Goal: Contribute content: Contribute content

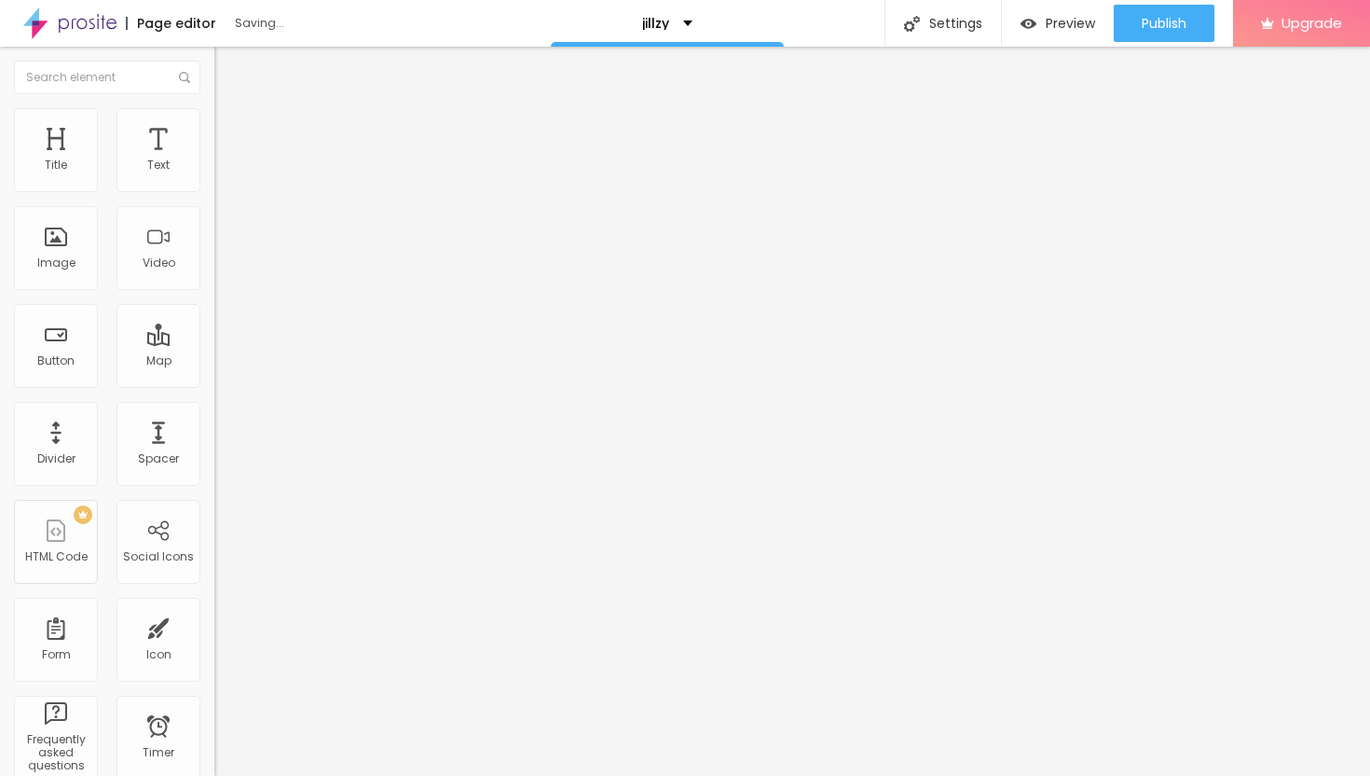
click at [214, 160] on span "Add image" at bounding box center [252, 152] width 76 height 16
click at [214, 127] on img at bounding box center [222, 135] width 17 height 17
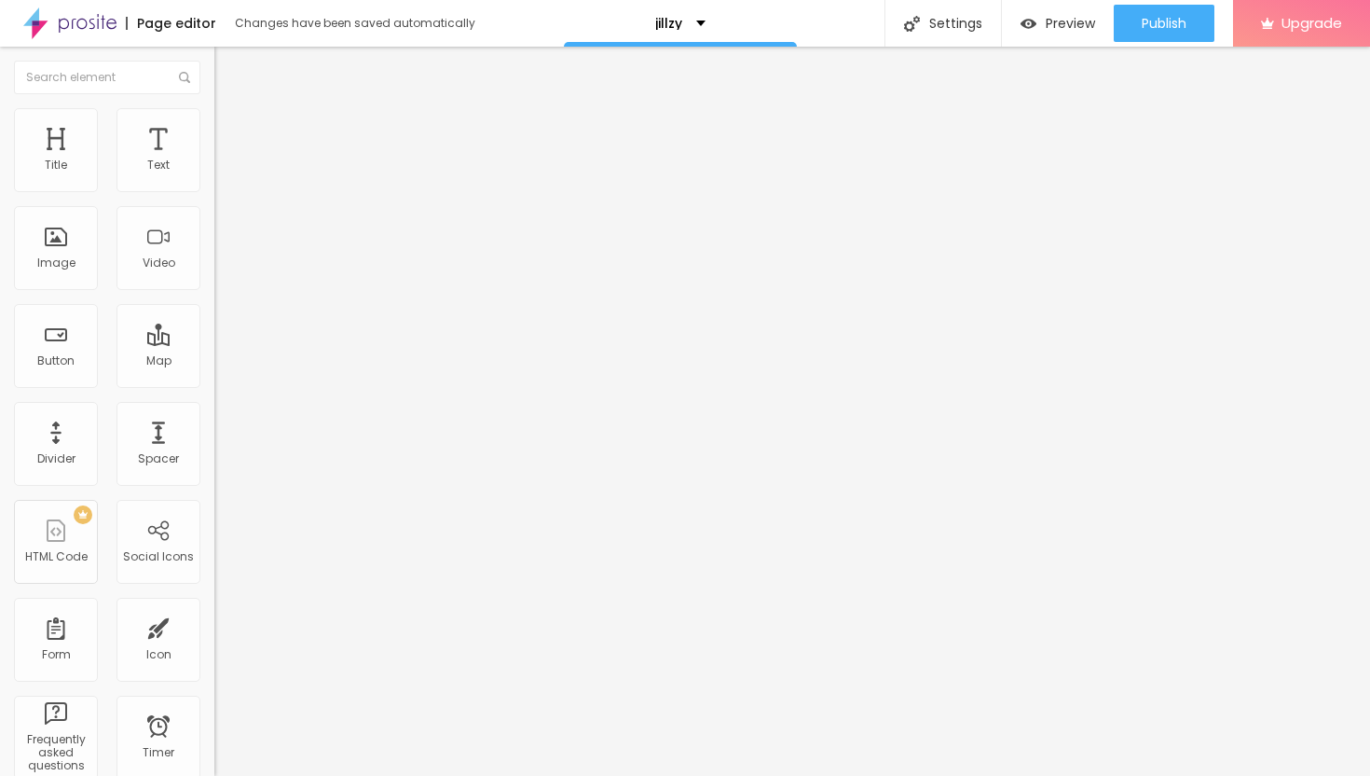
click at [214, 116] on img at bounding box center [222, 116] width 17 height 17
type input "35"
click at [214, 191] on input "range" at bounding box center [274, 183] width 120 height 15
type input "25"
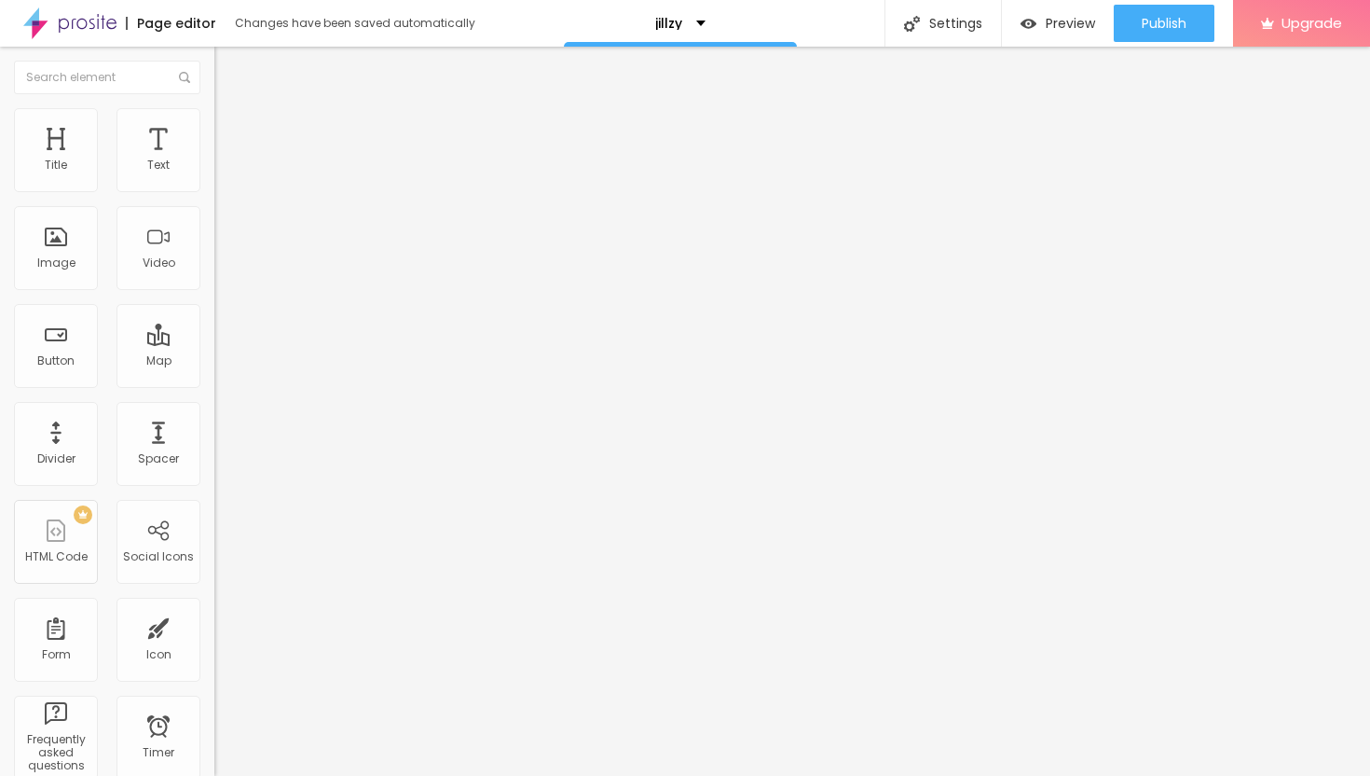
type input "25"
click at [214, 191] on input "range" at bounding box center [274, 183] width 120 height 15
type input "20"
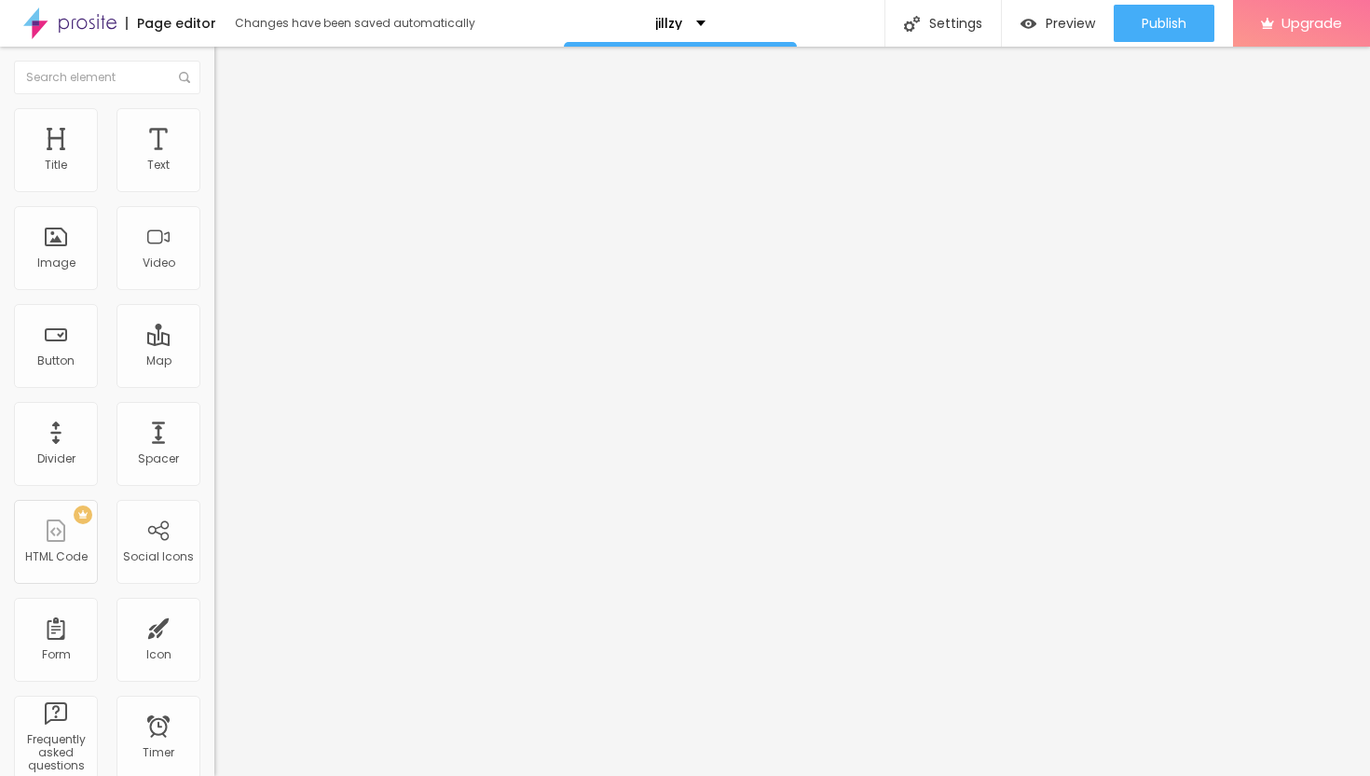
click at [214, 191] on input "range" at bounding box center [274, 183] width 120 height 15
click at [231, 131] on span "Advanced" at bounding box center [261, 139] width 61 height 16
type input "9"
type input "10"
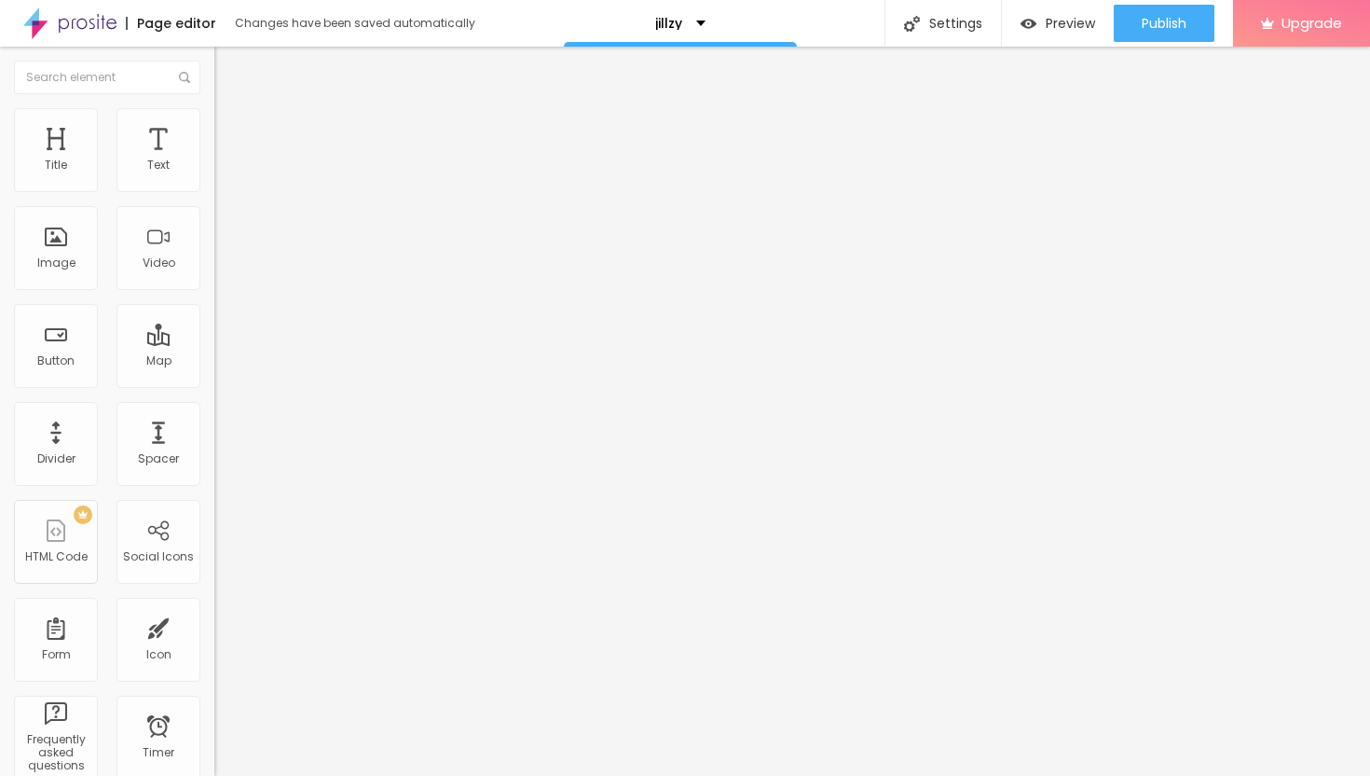
type input "10"
type input "11"
type input "13"
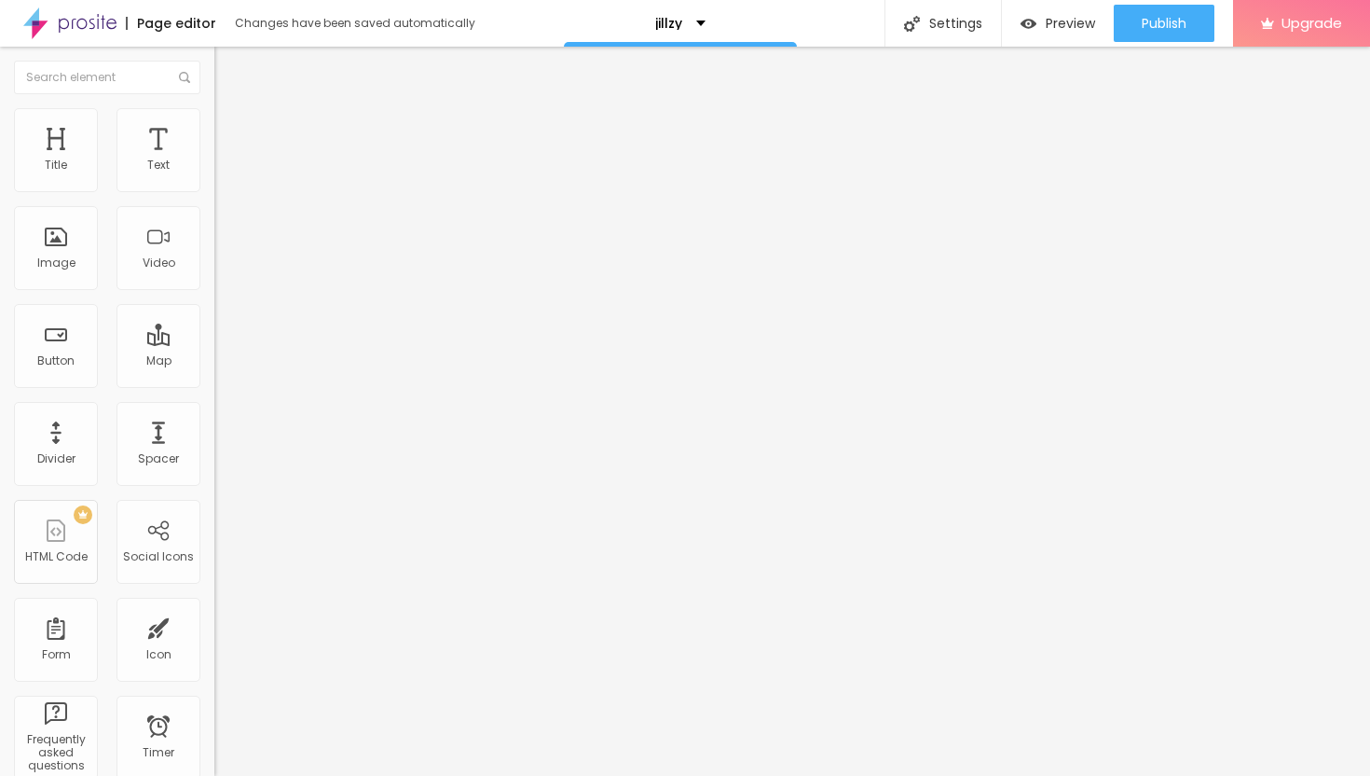
type input "15"
type input "17"
type input "18"
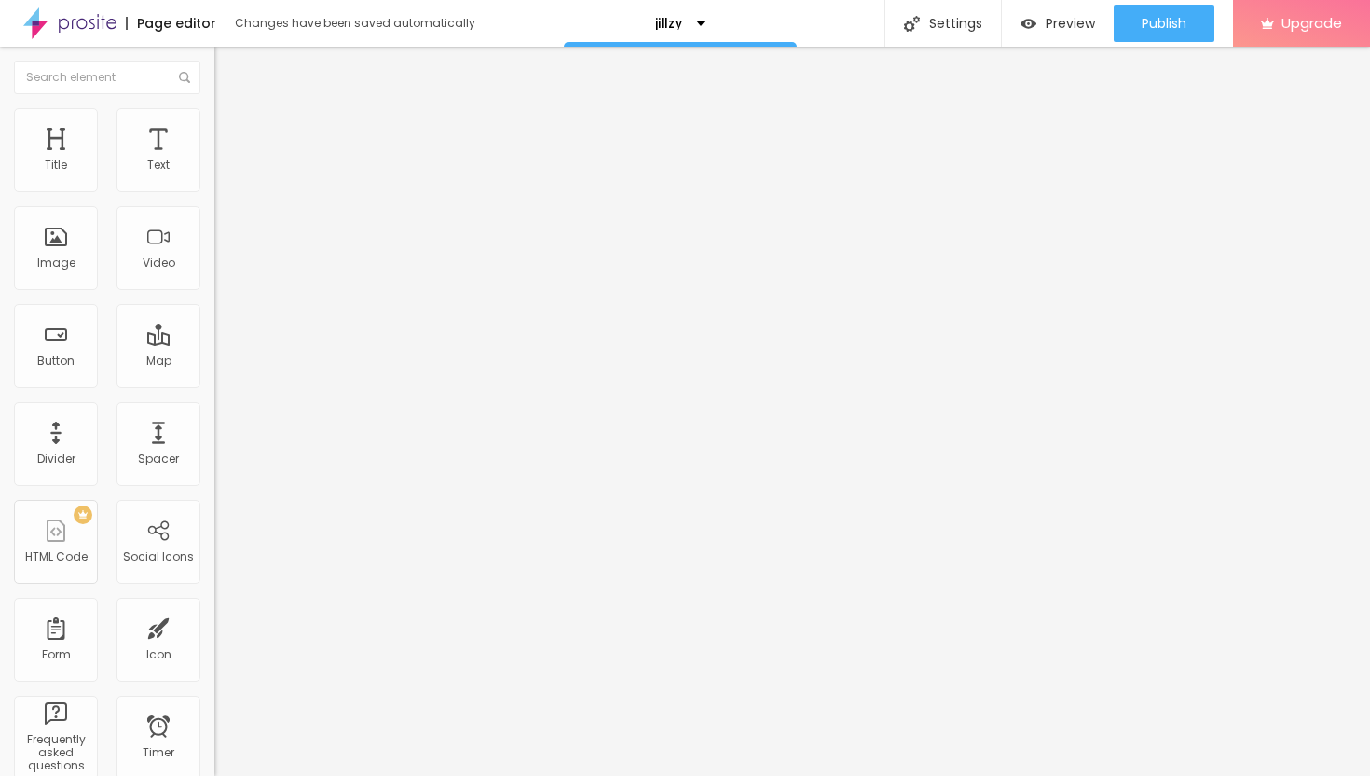
type input "18"
type input "19"
type input "20"
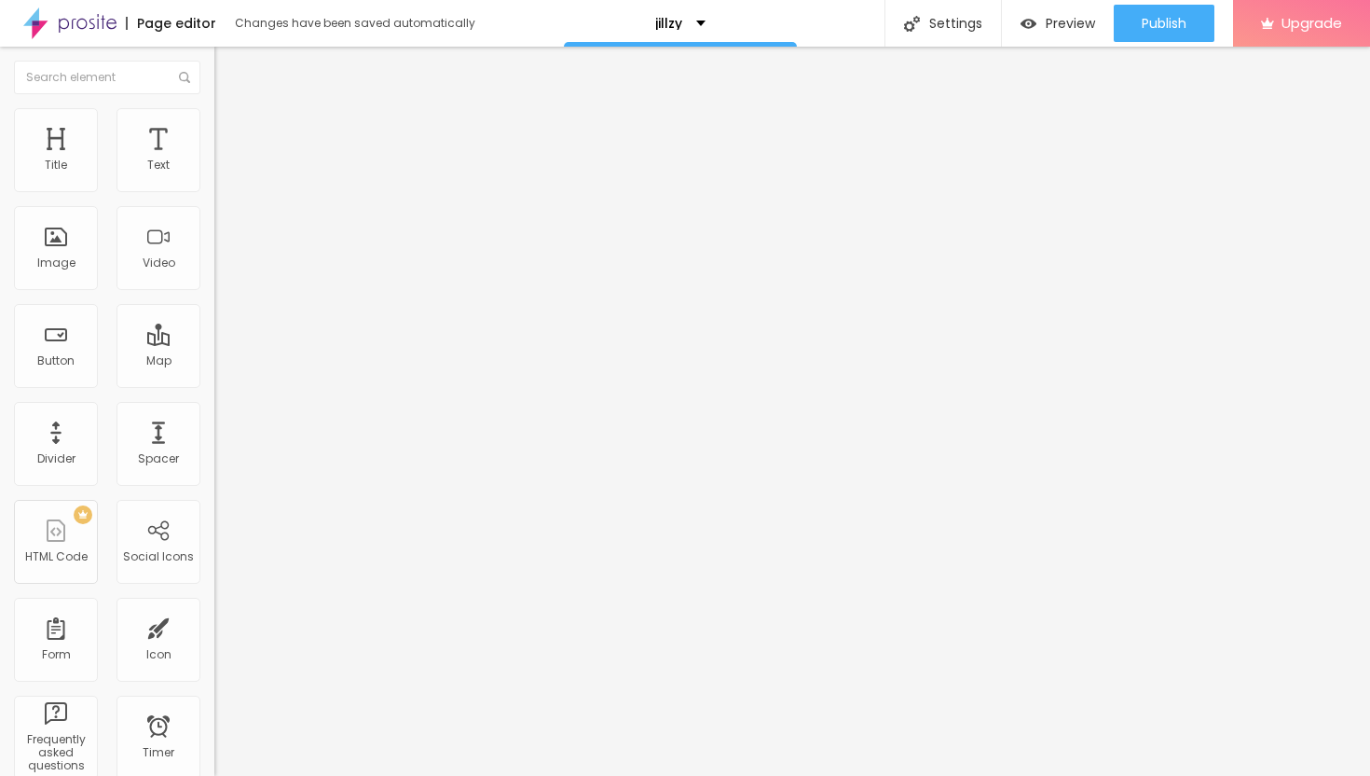
type input "21"
type input "22"
type input "23"
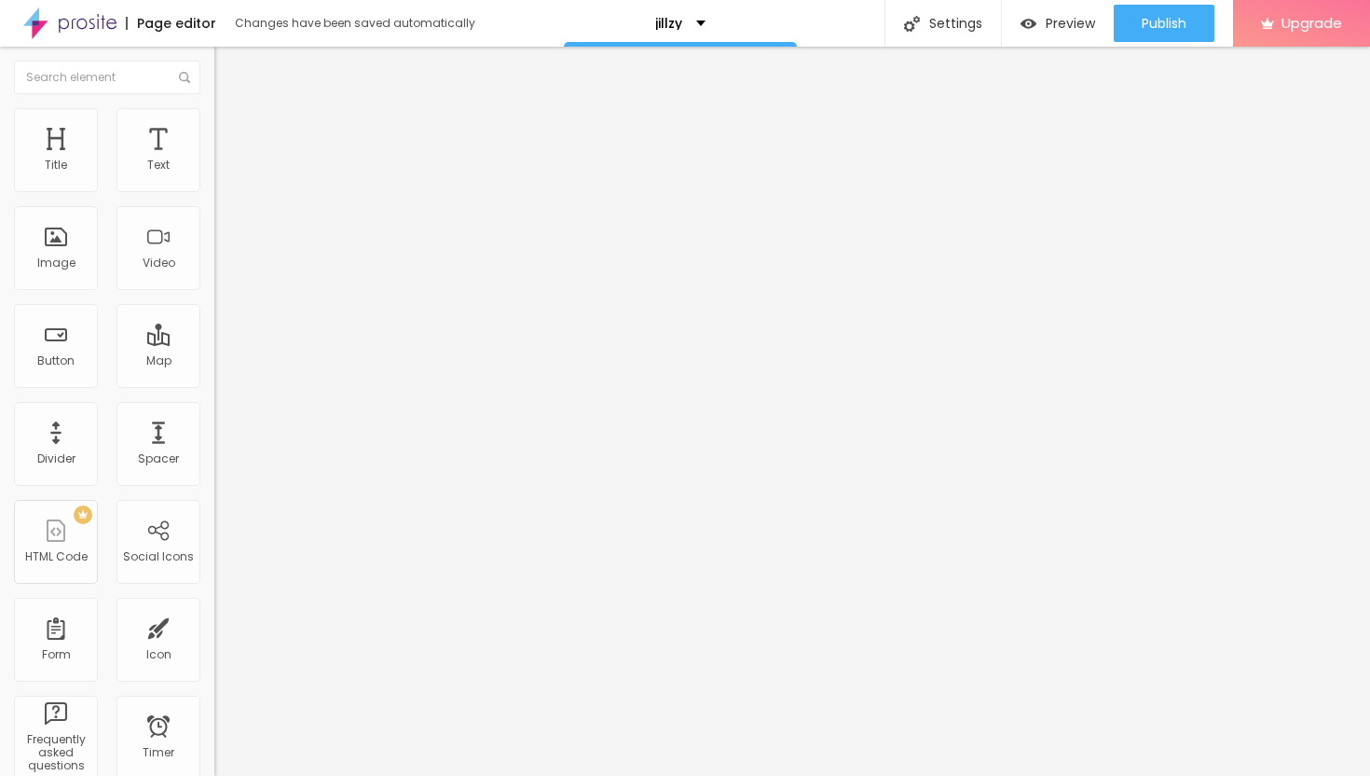
type input "23"
type input "24"
type input "25"
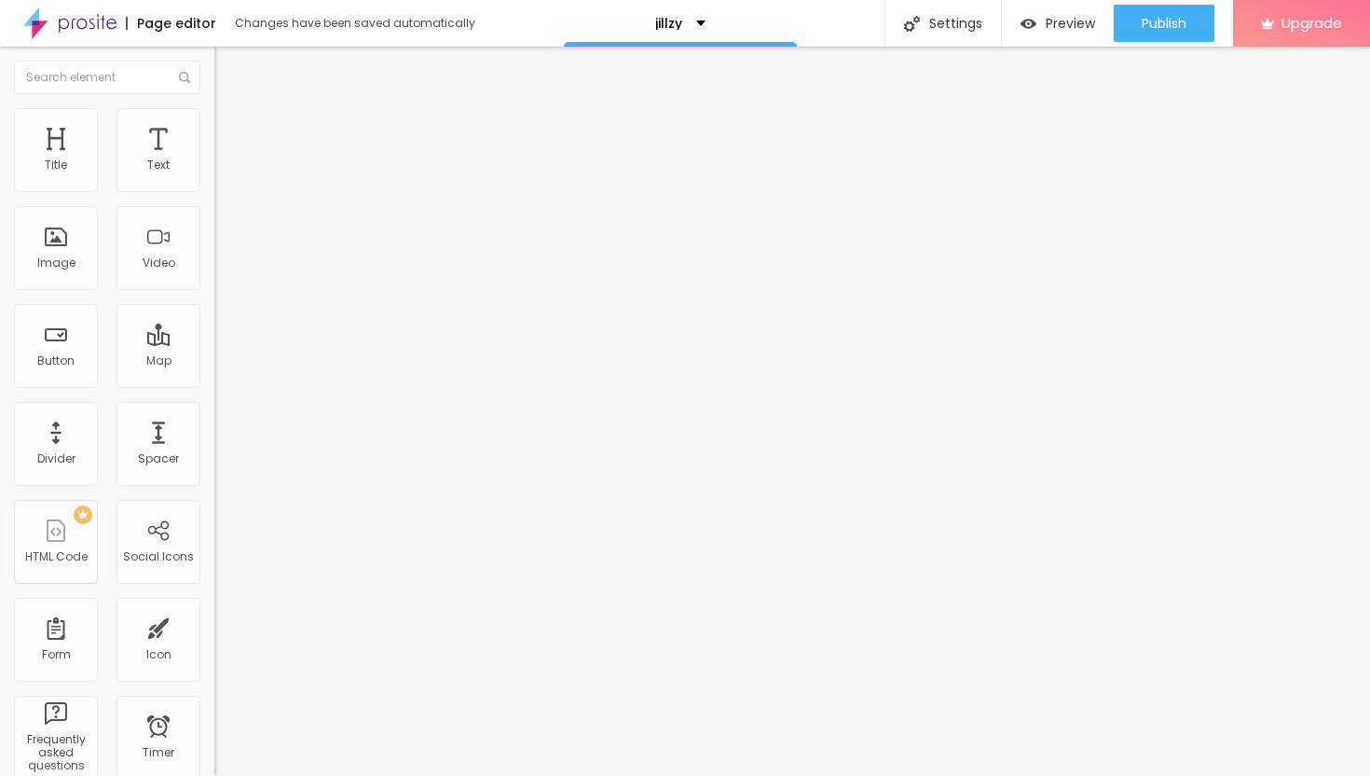
type input "26"
type input "27"
type input "28"
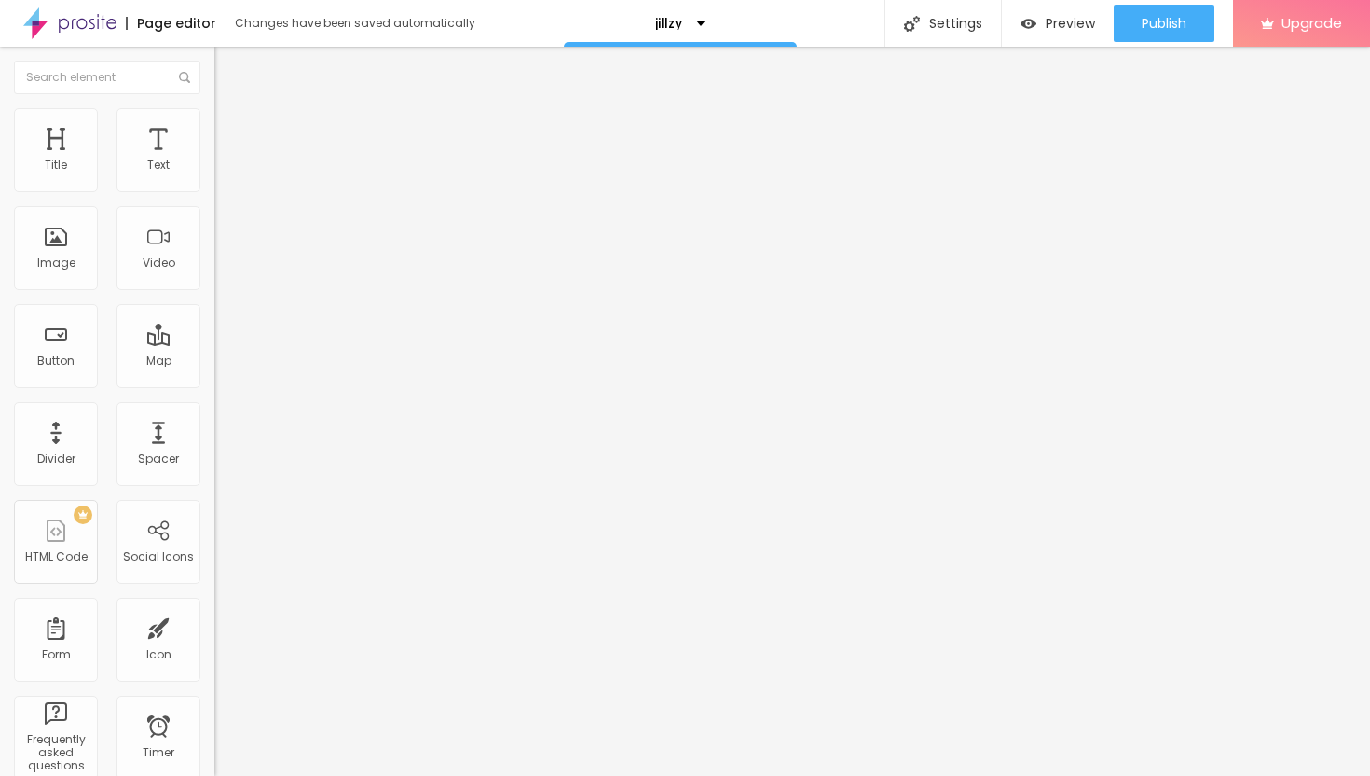
type input "28"
type input "29"
type input "30"
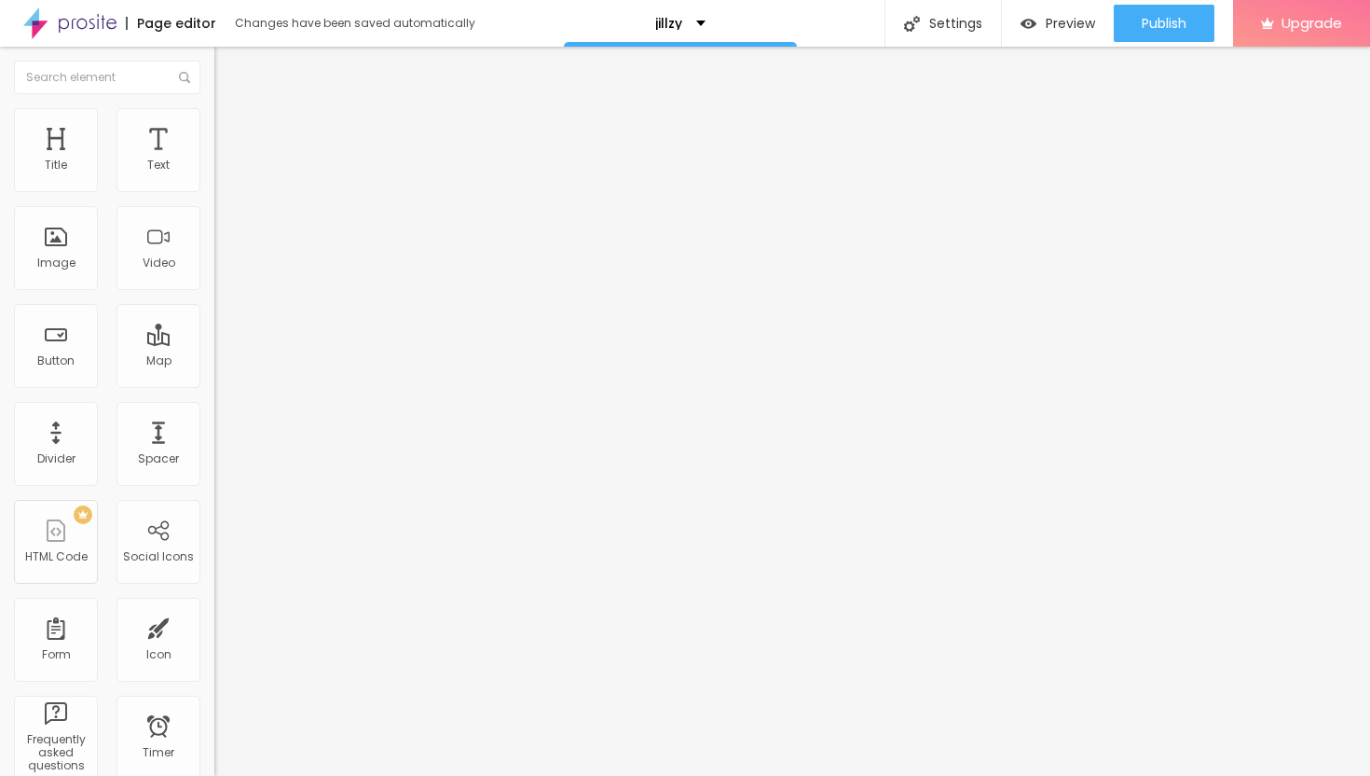
type input "31"
type input "32"
type input "33"
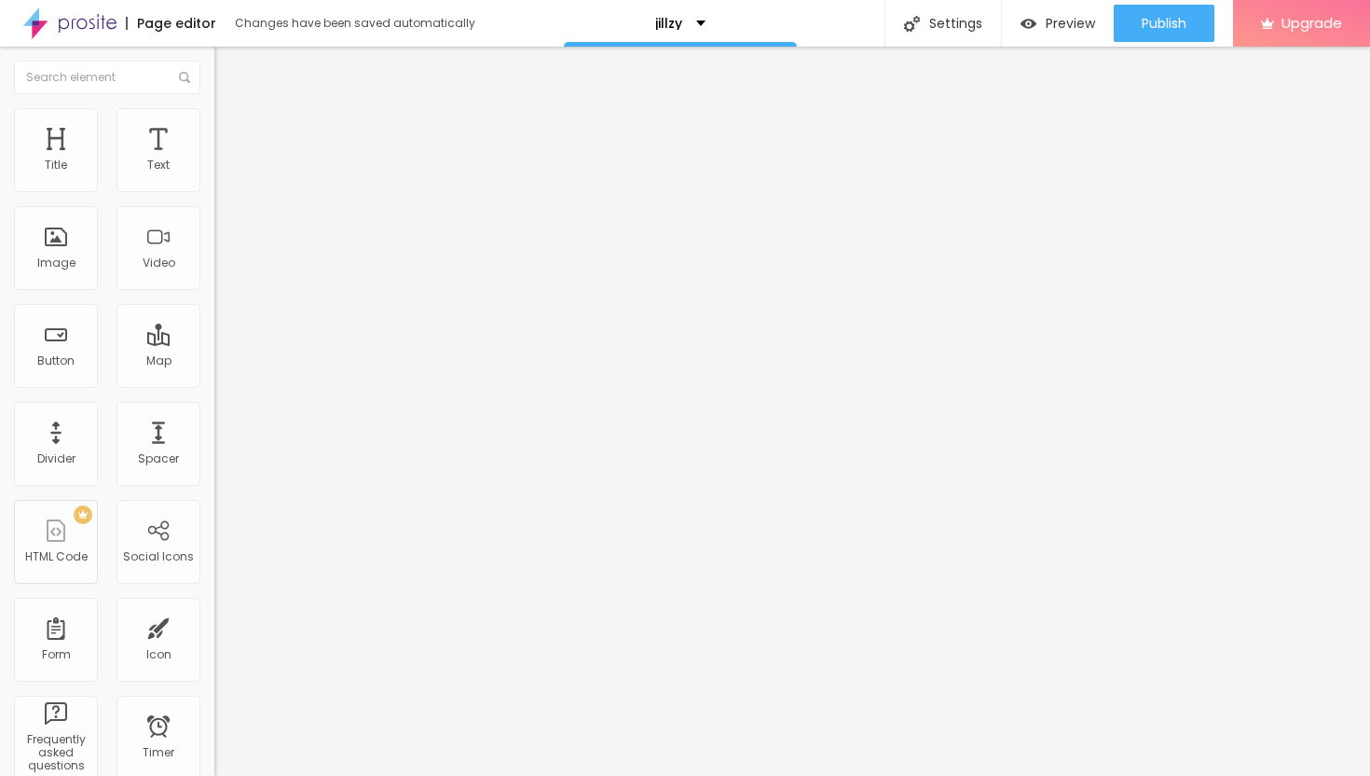
type input "33"
type input "34"
type input "35"
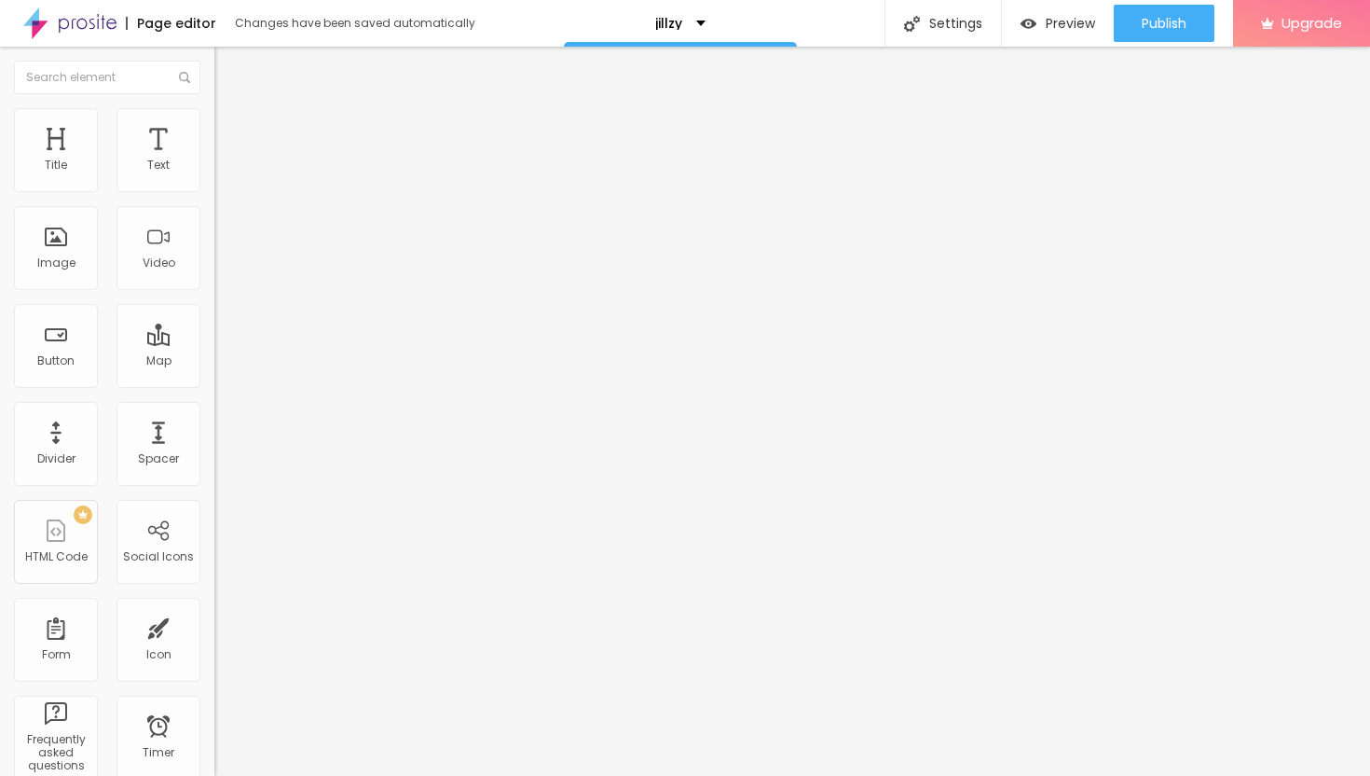
drag, startPoint x: 54, startPoint y: 178, endPoint x: 84, endPoint y: 191, distance: 32.6
type input "35"
click at [214, 362] on input "range" at bounding box center [274, 369] width 120 height 15
click at [231, 110] on span "Content" at bounding box center [254, 102] width 46 height 16
click at [228, 68] on div "Edit Image" at bounding box center [277, 68] width 98 height 15
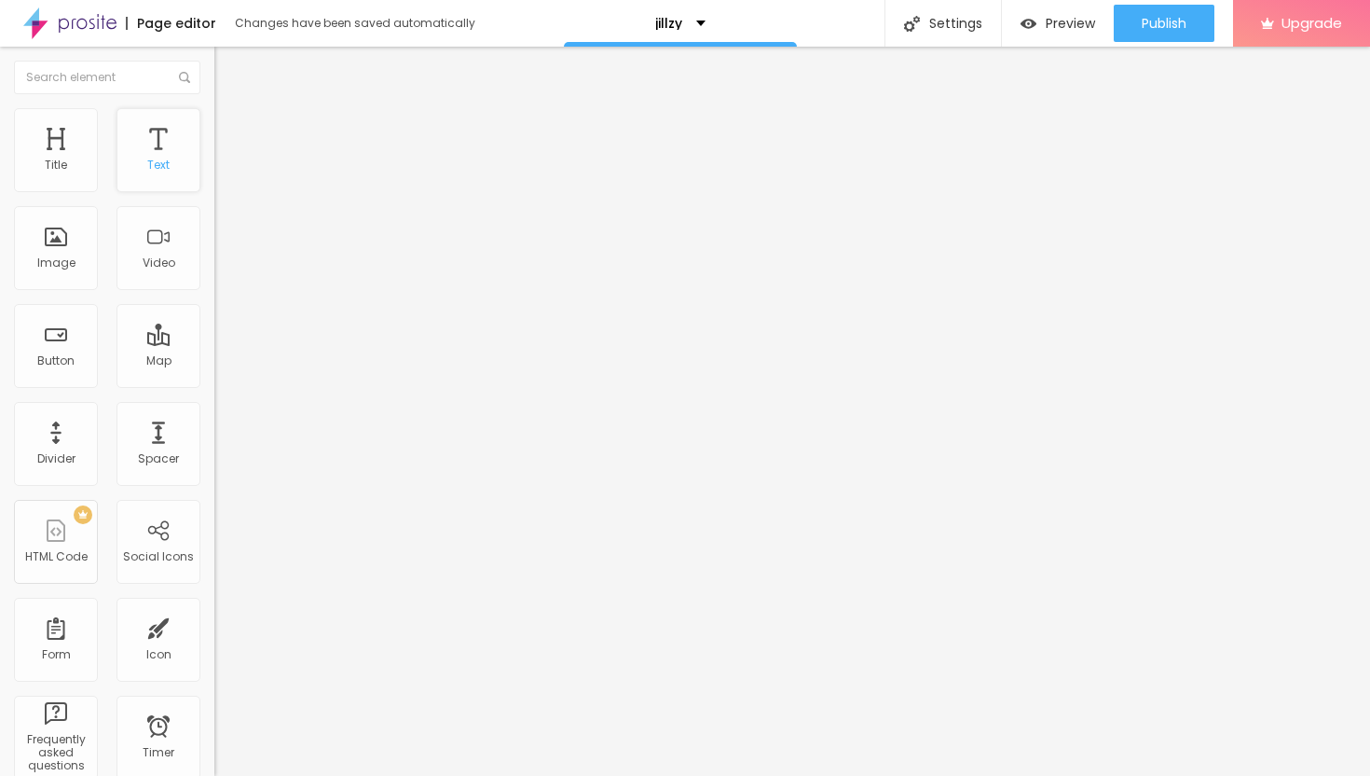
click at [165, 151] on div "Text" at bounding box center [159, 150] width 84 height 84
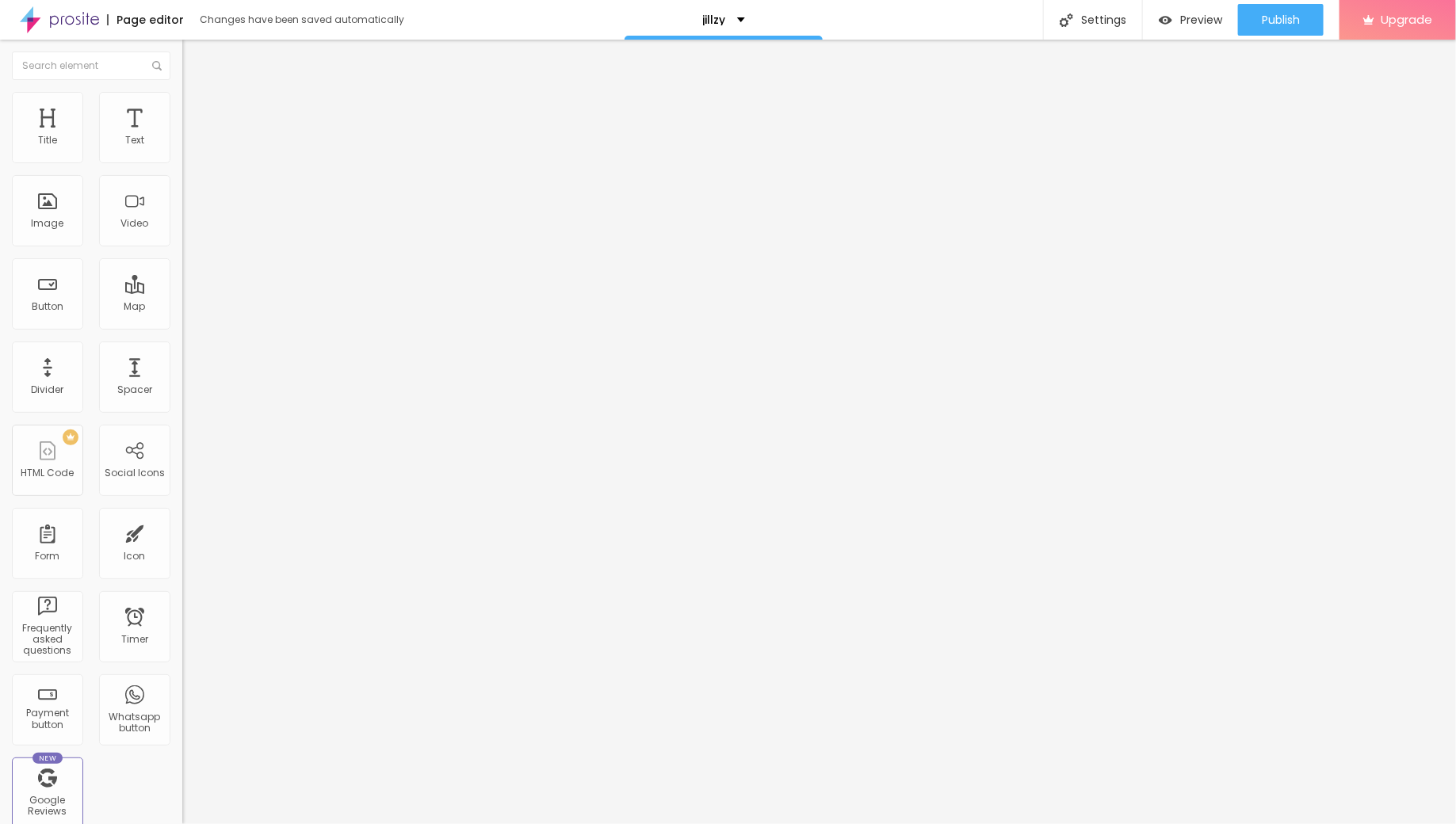
click at [191, 146] on icon "button" at bounding box center [193, 142] width 6 height 6
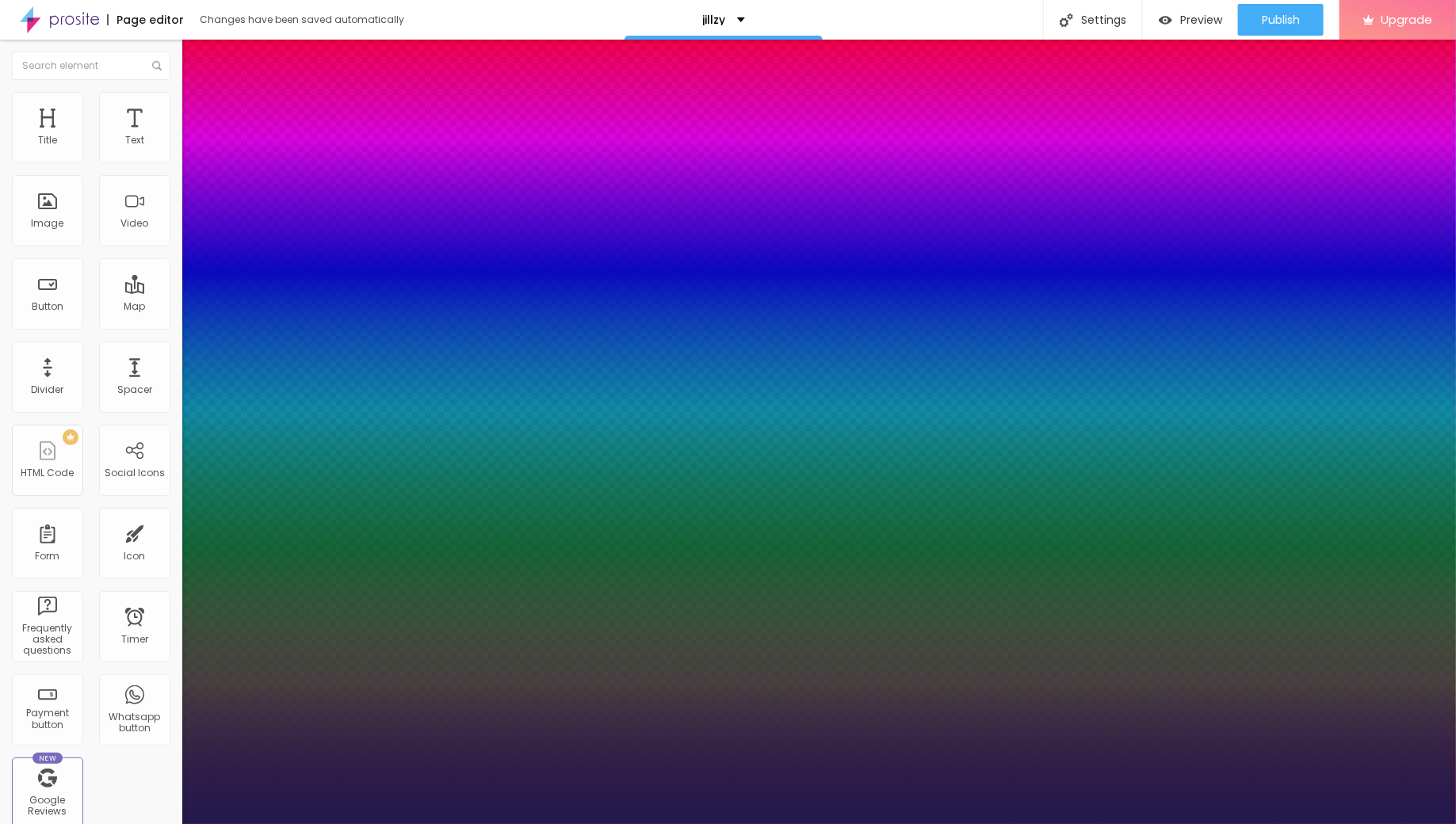
type input "19"
type input "1"
type input "21"
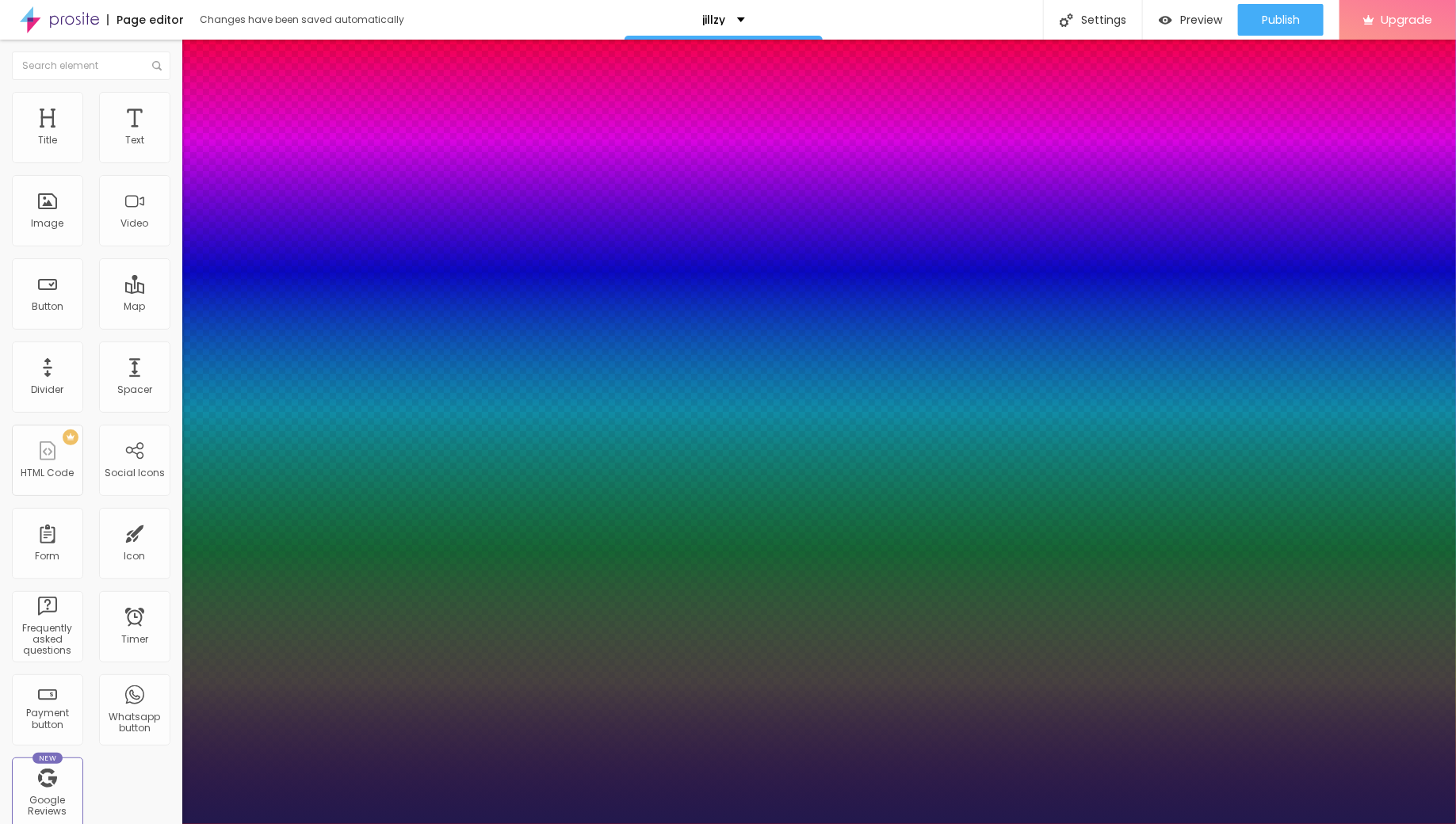
type input "1"
type input "23"
type input "1"
type input "25"
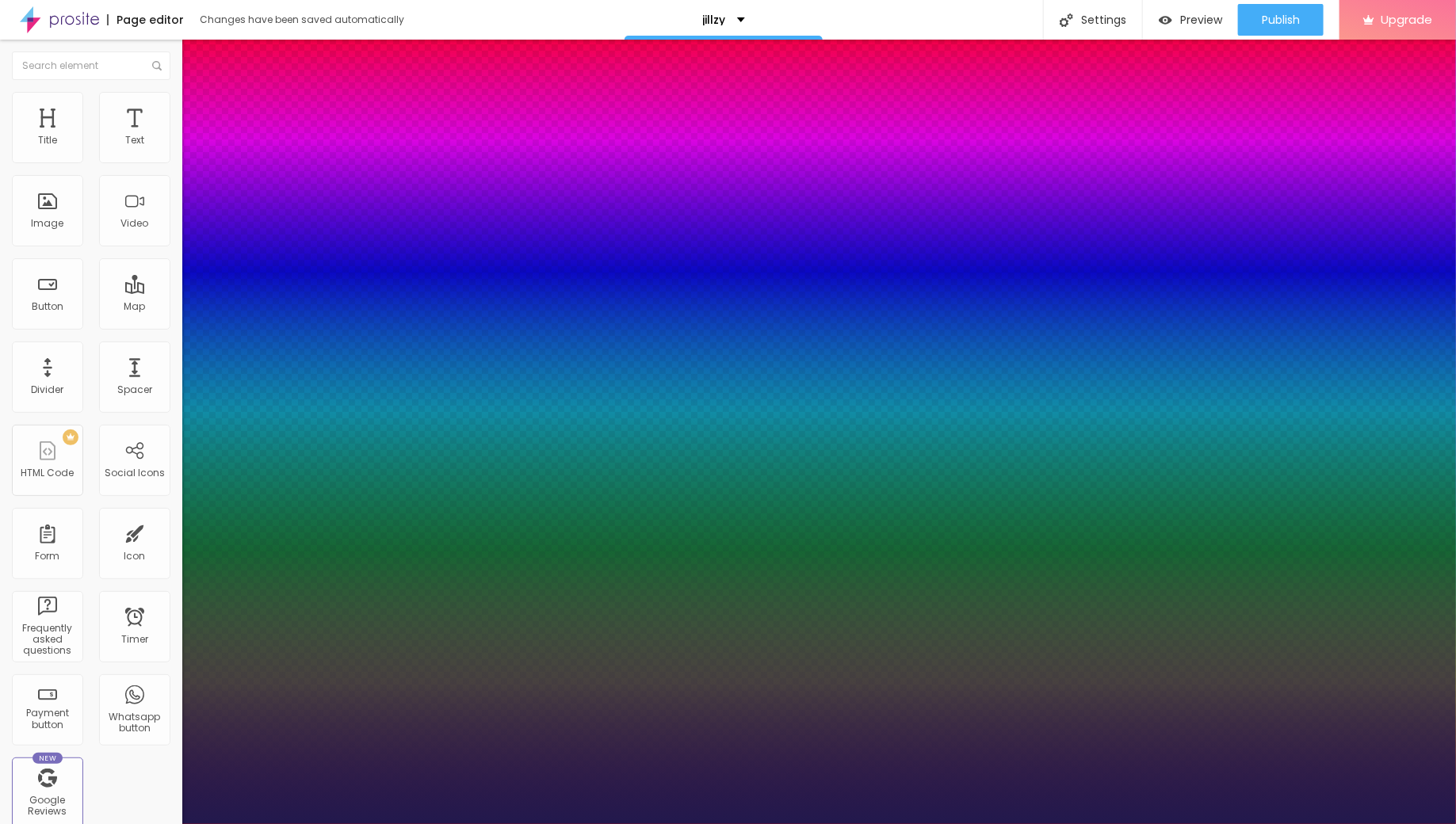
type input "25"
type input "1"
type input "28"
type input "1"
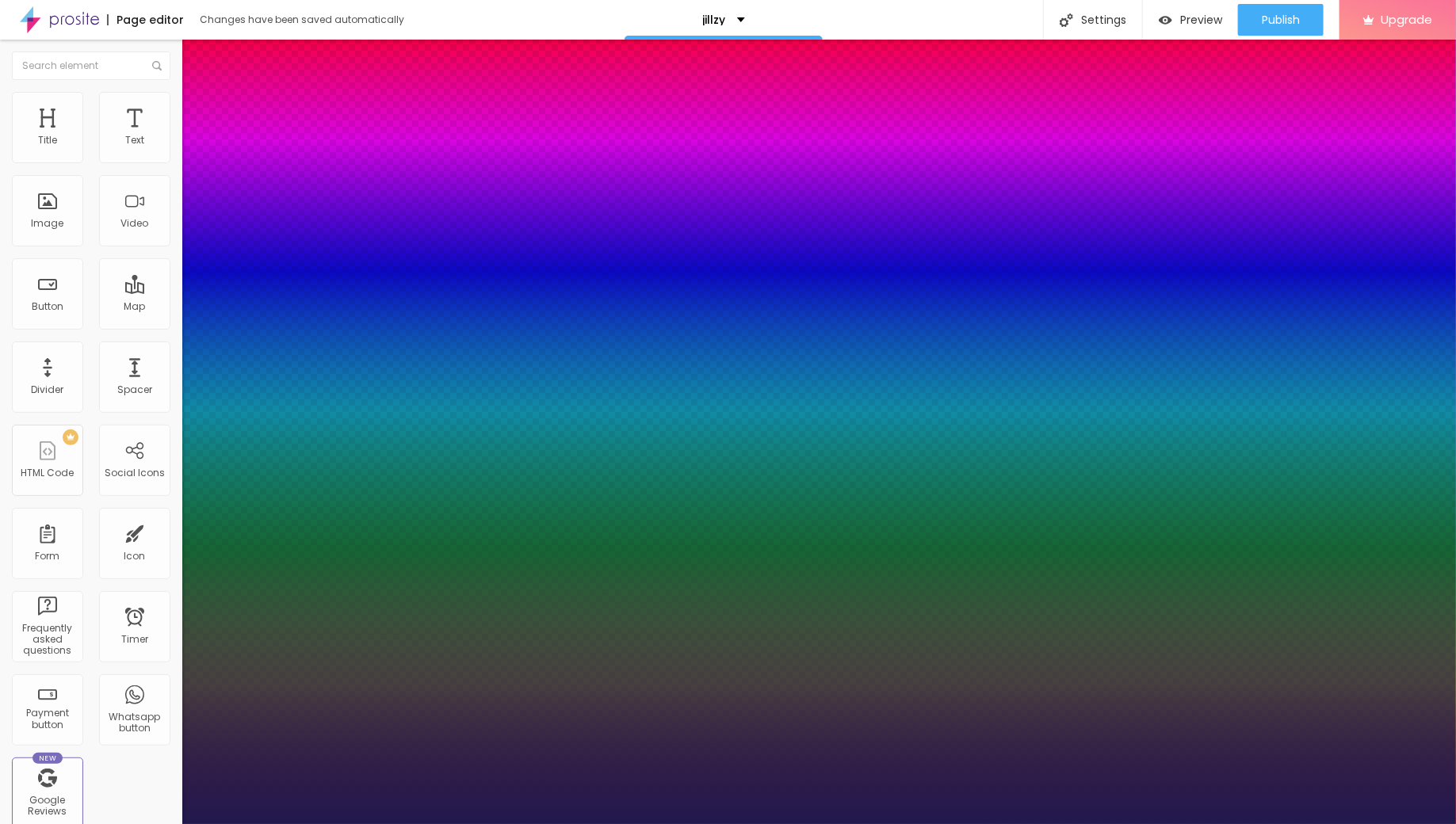
type input "30"
type input "1"
type input "32"
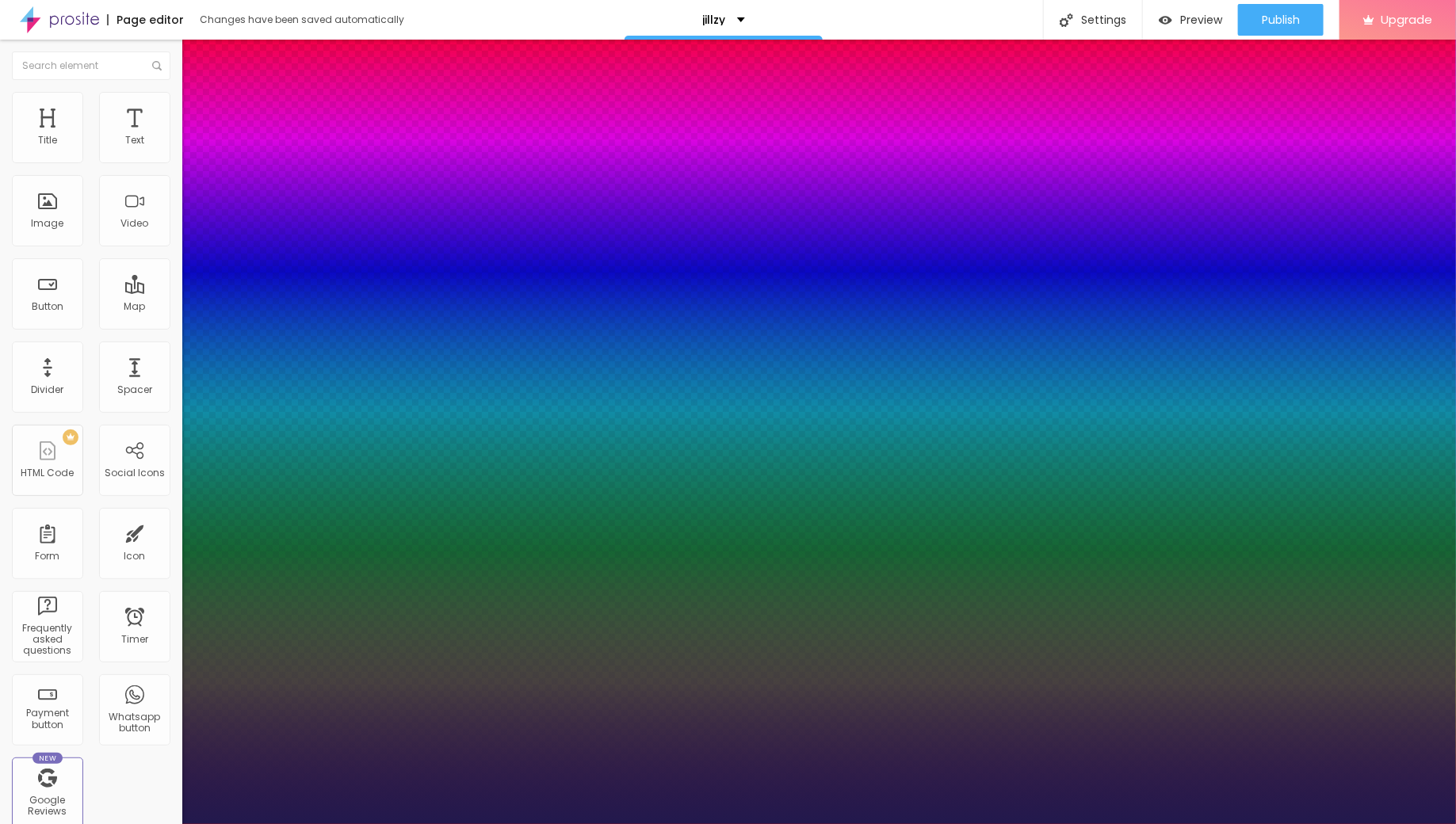
type input "1"
type input "34"
type input "1"
type input "35"
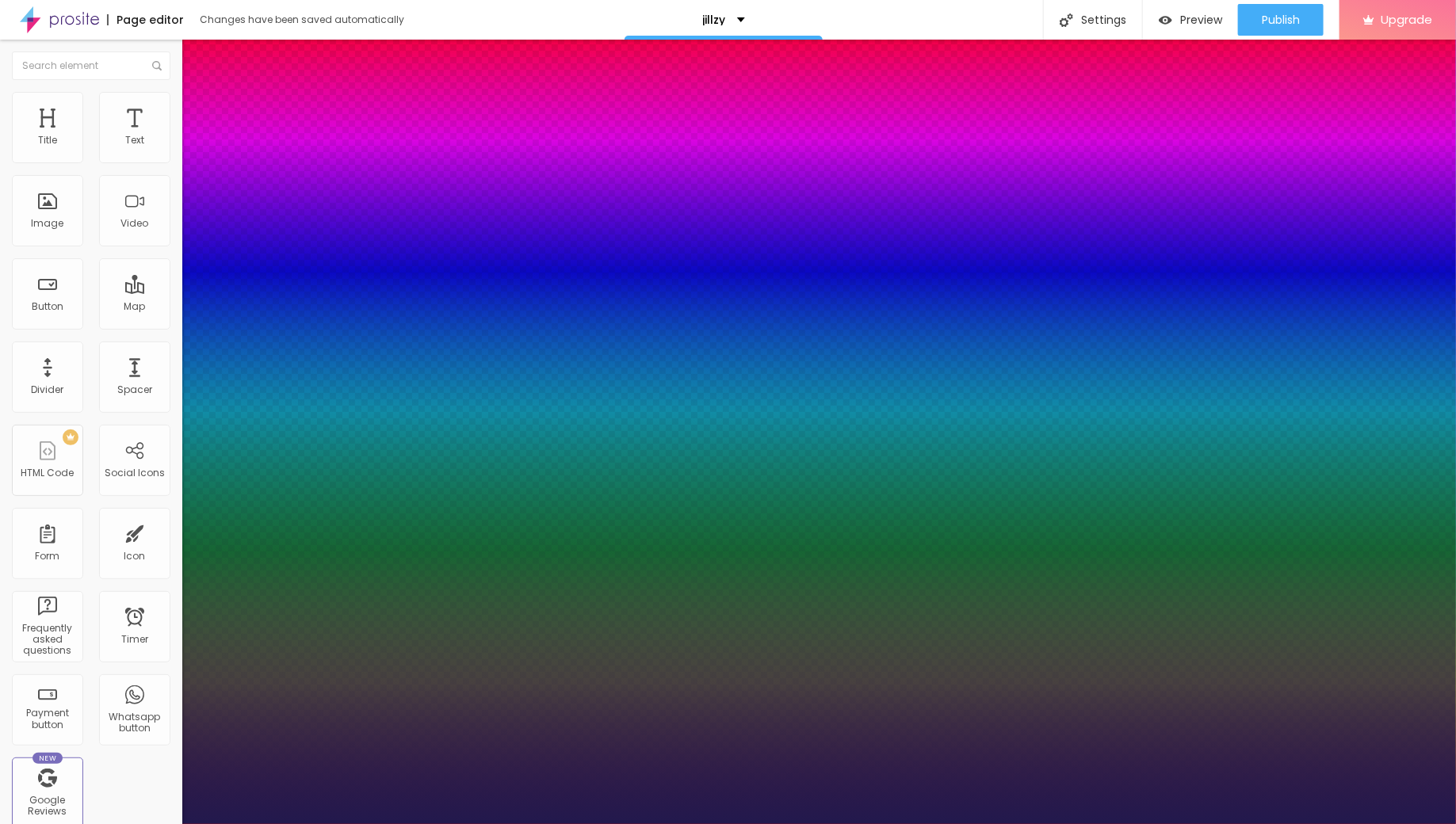
type input "35"
type input "1"
type input "37"
type input "1"
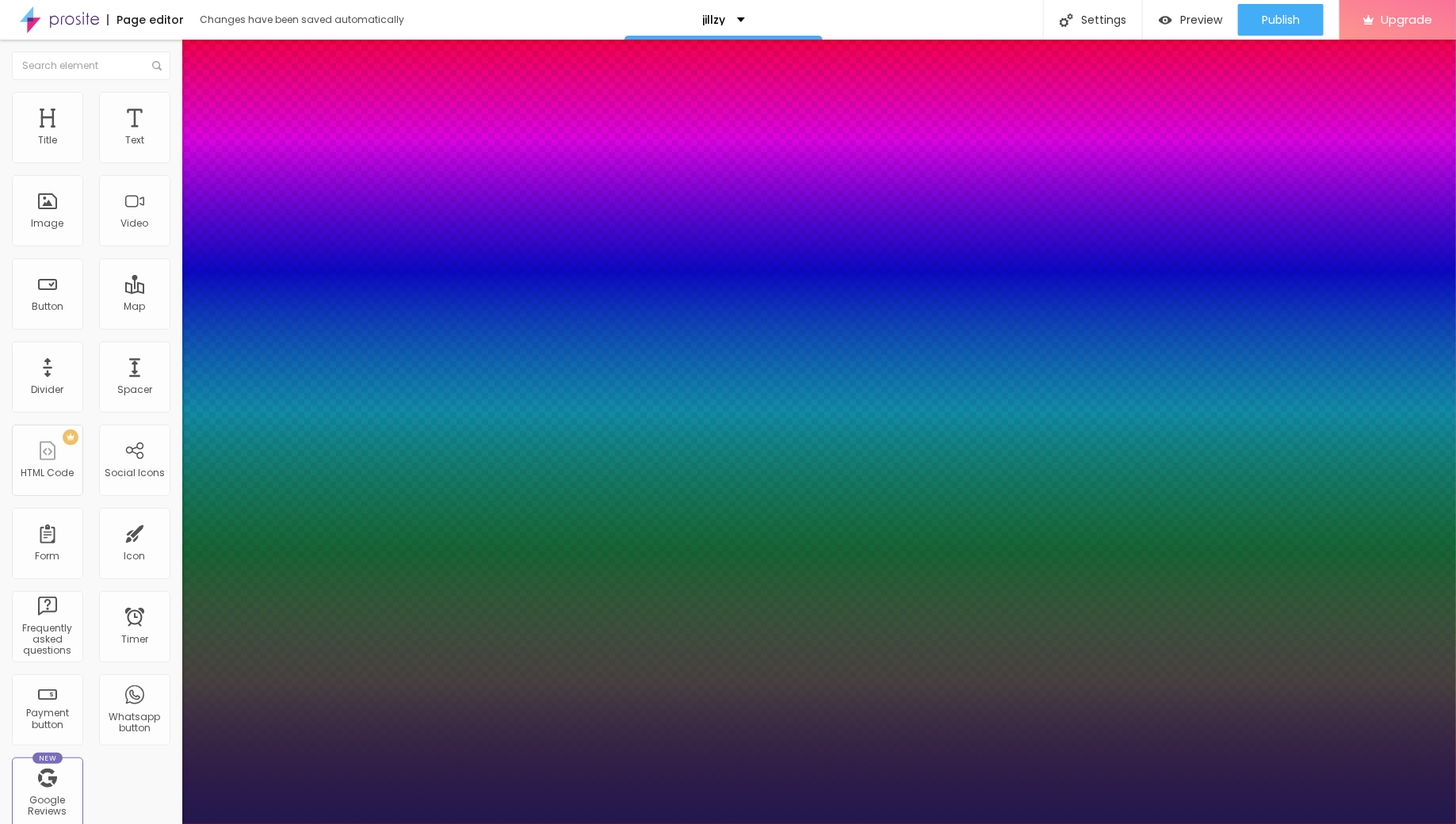
type input "38"
type input "1"
type input "39"
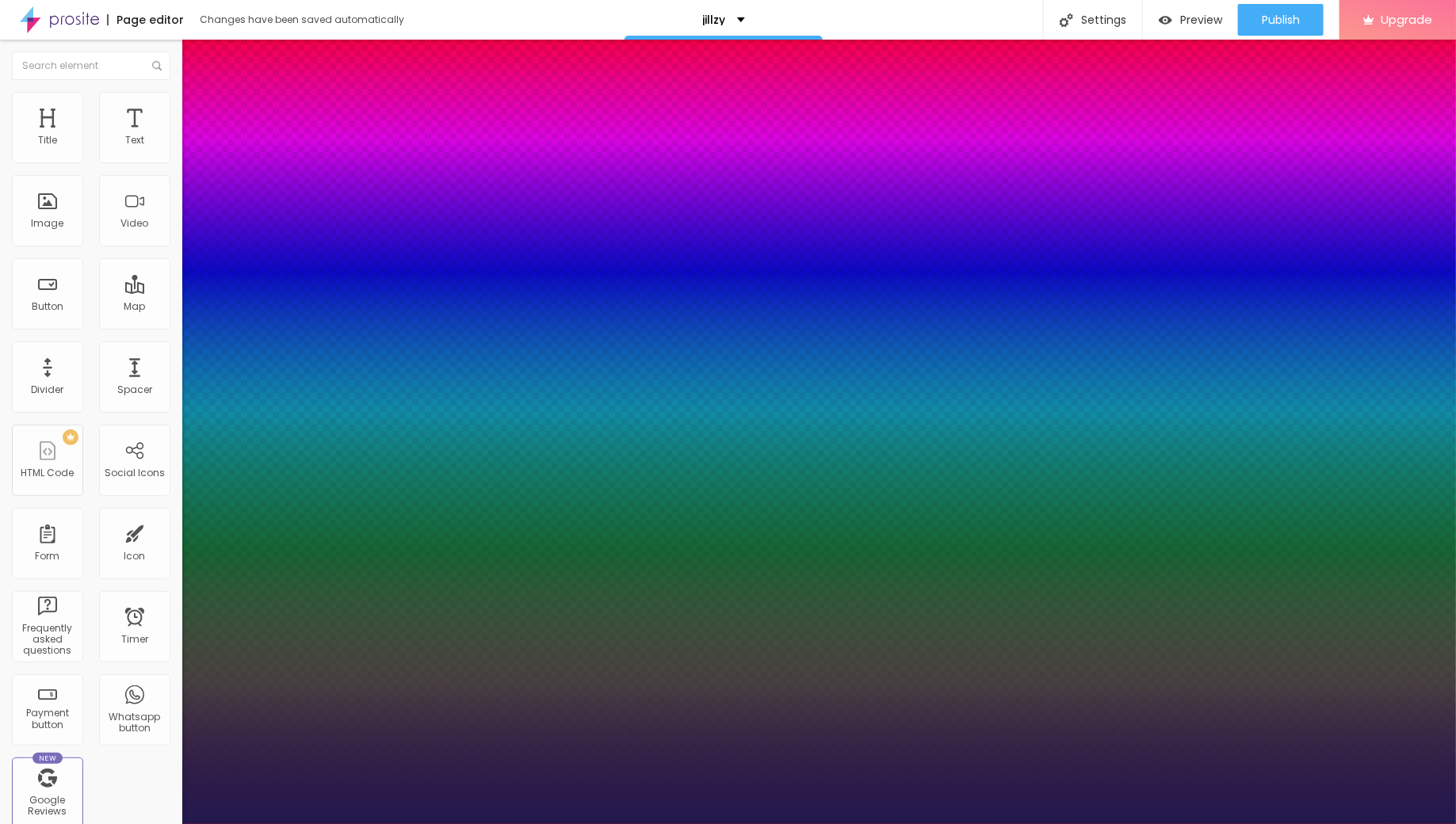
type input "1"
type input "40"
type input "1"
type input "41"
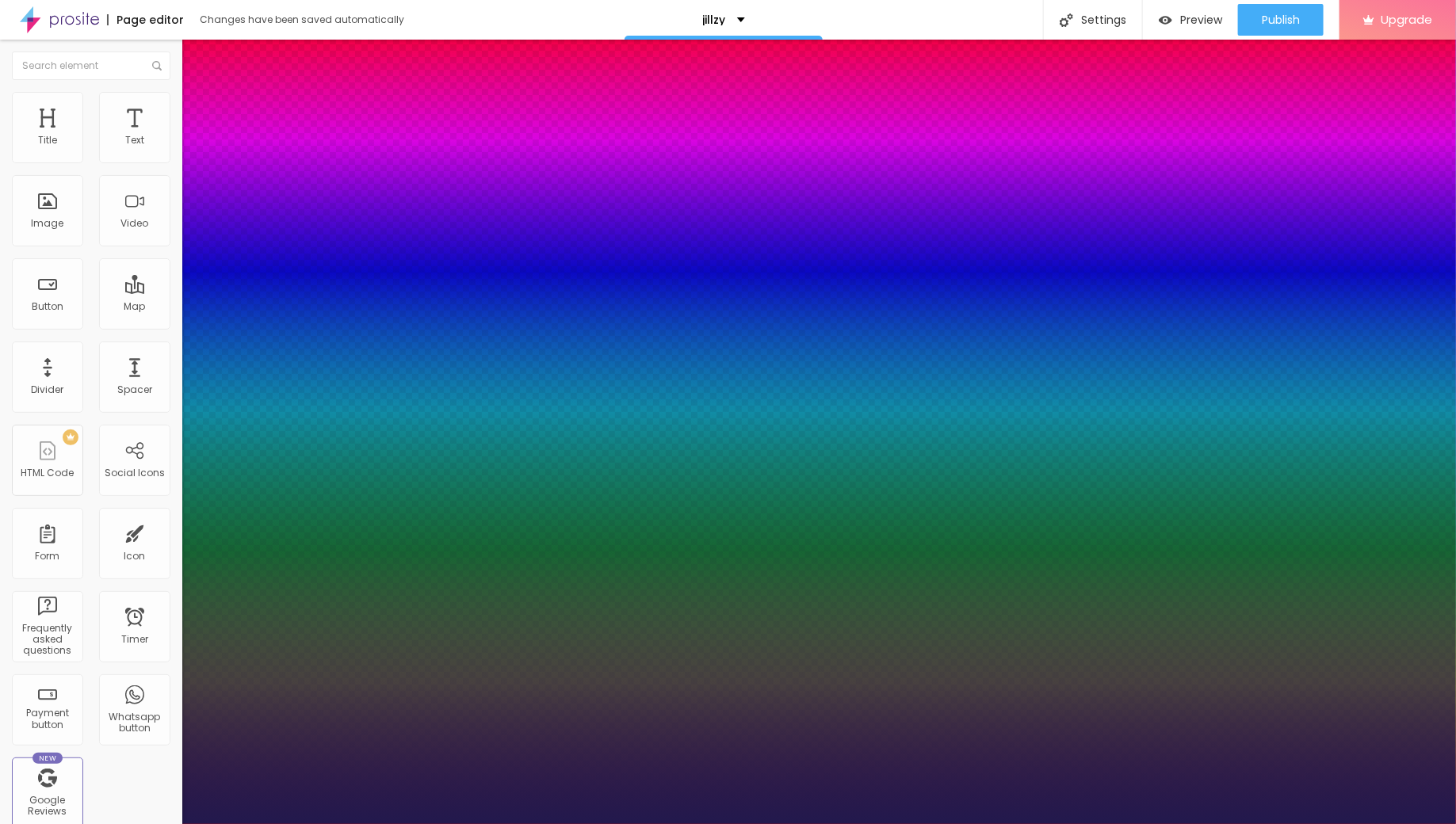
type input "41"
type input "1"
type input "42"
type input "1"
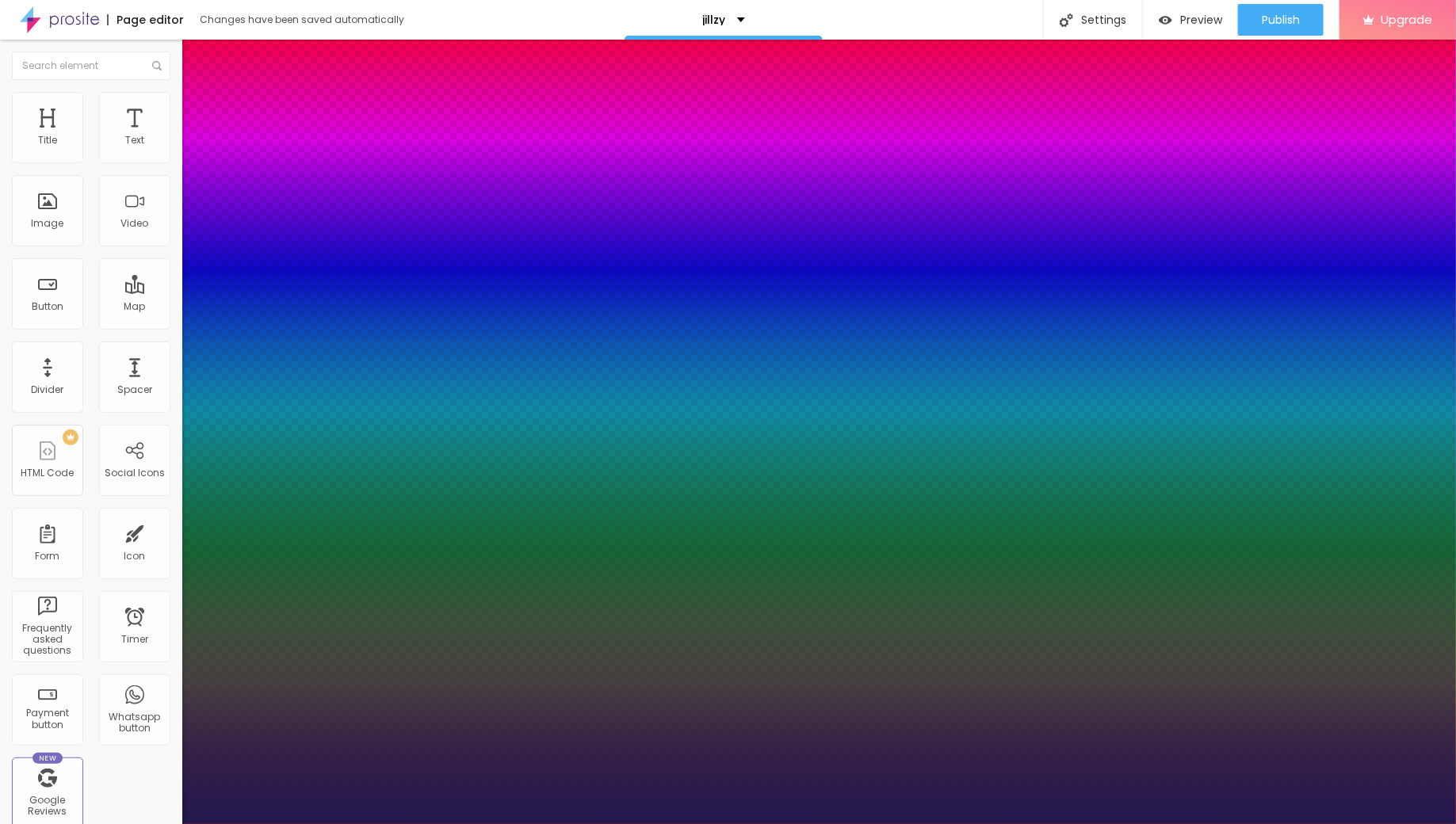
type input "41"
type input "1"
type input "40"
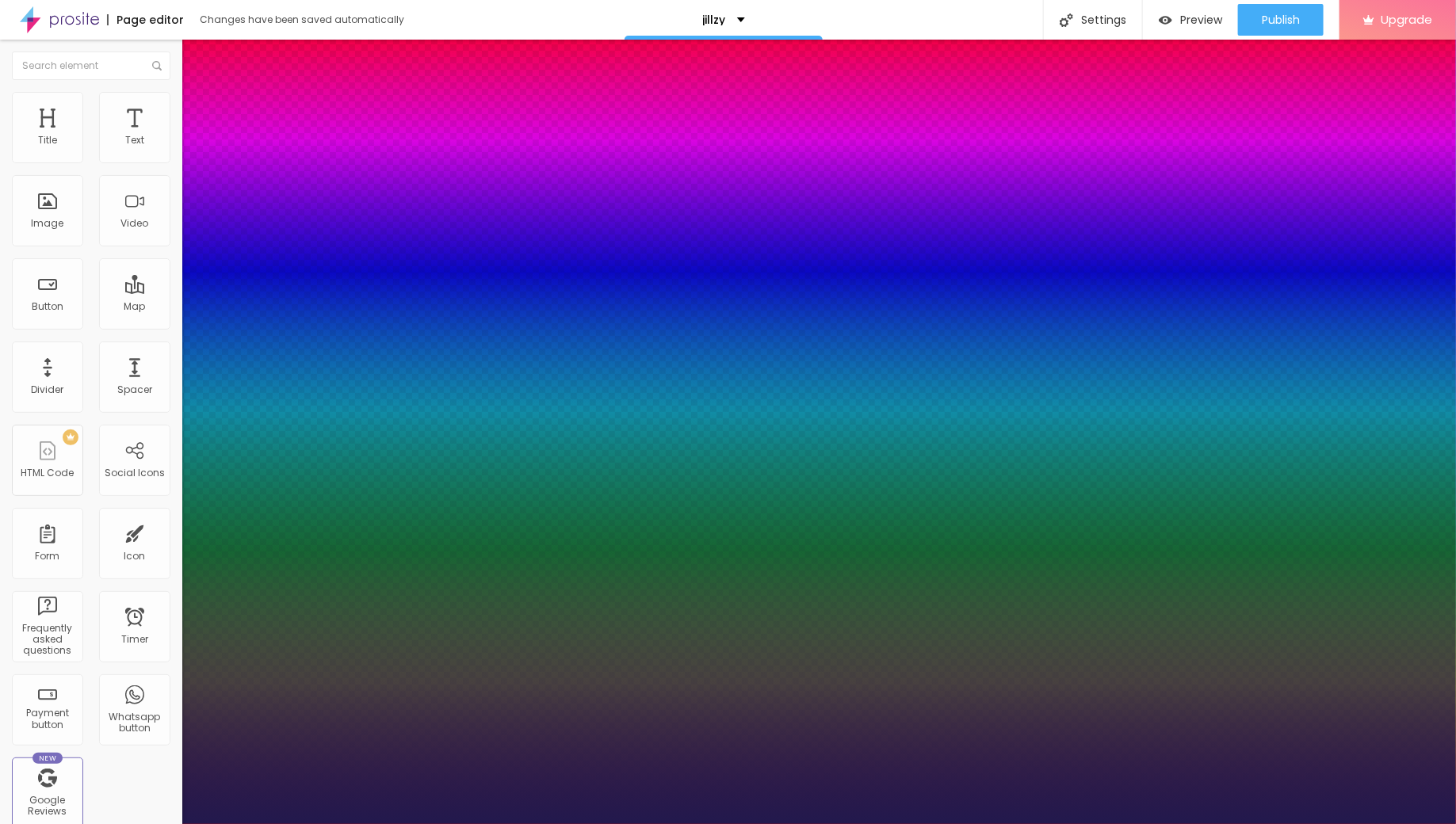
type input "1"
type input "39"
type input "1"
type input "38"
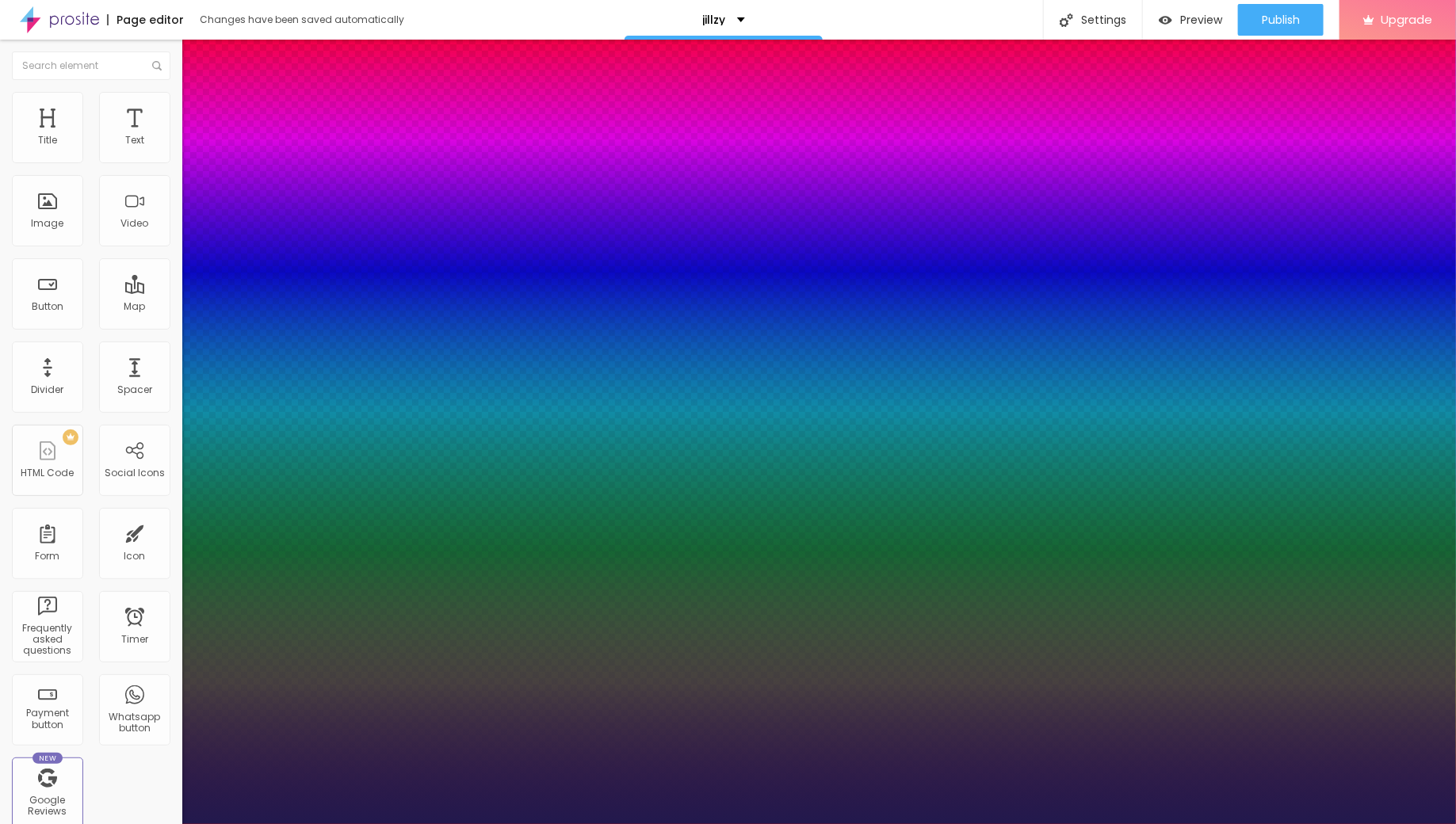
type input "38"
type input "1"
type input "37"
type input "1"
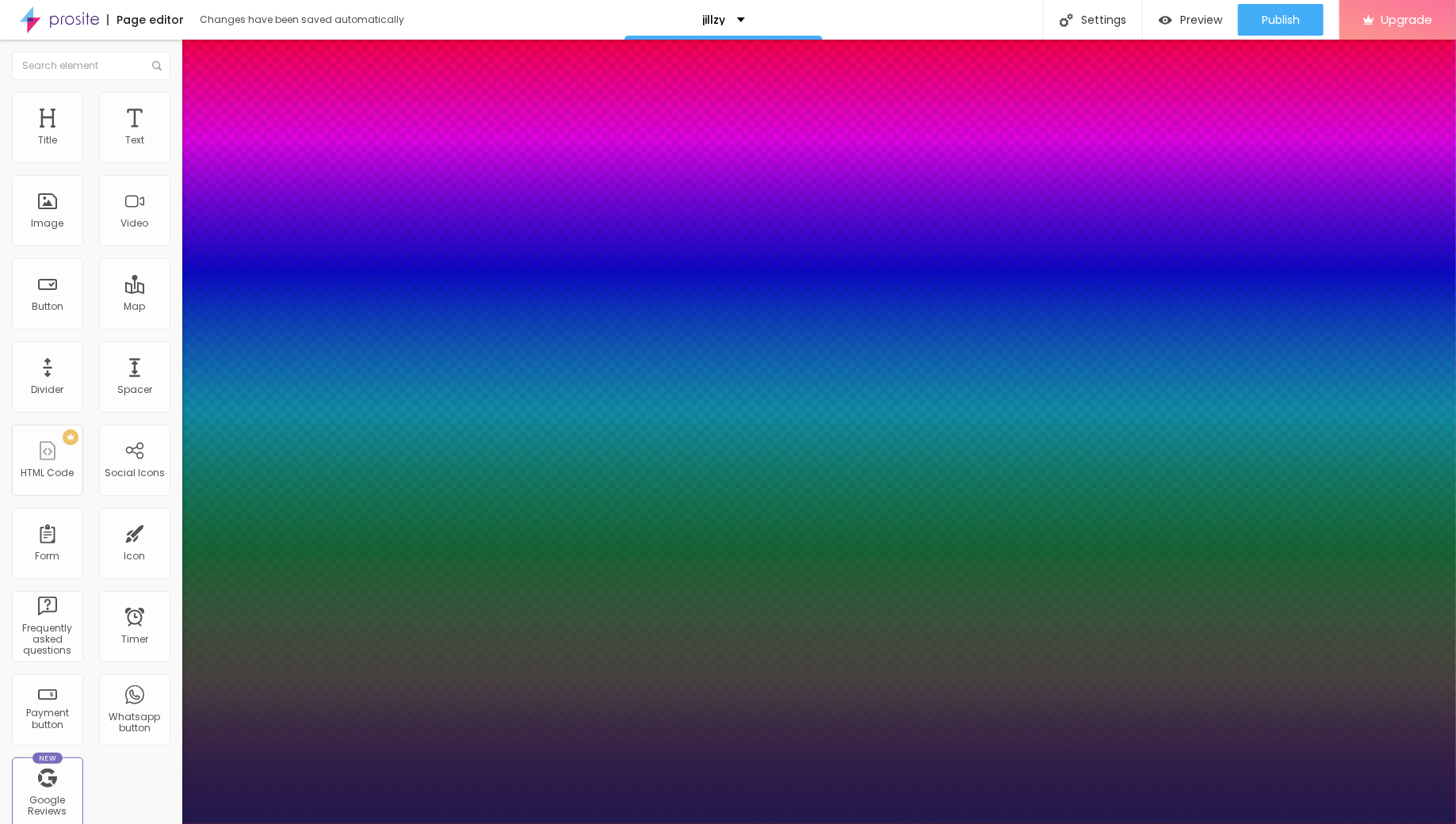
type input "36"
type input "1"
type input "35"
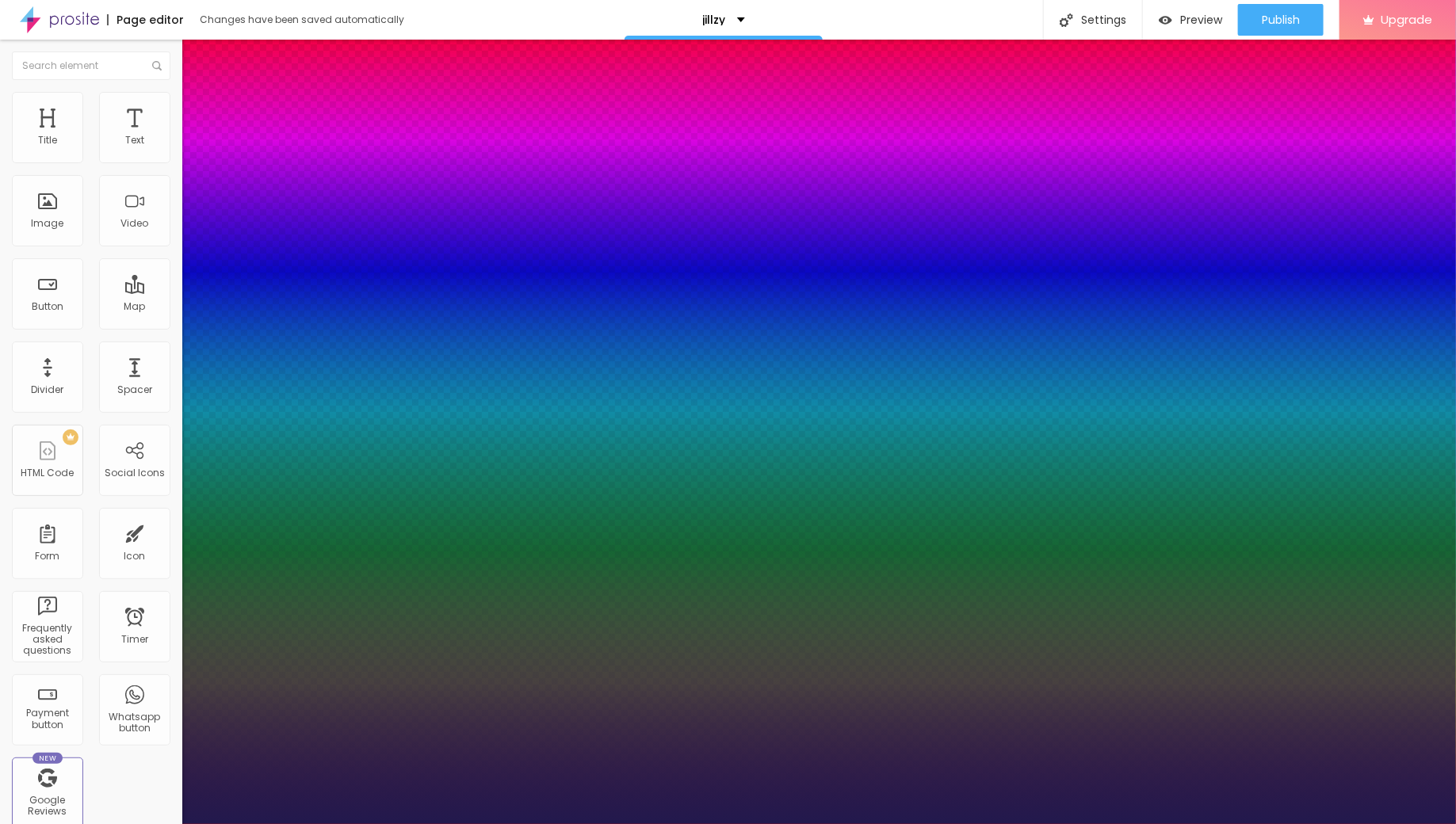
type input "1"
type input "34"
type input "1"
type input "33"
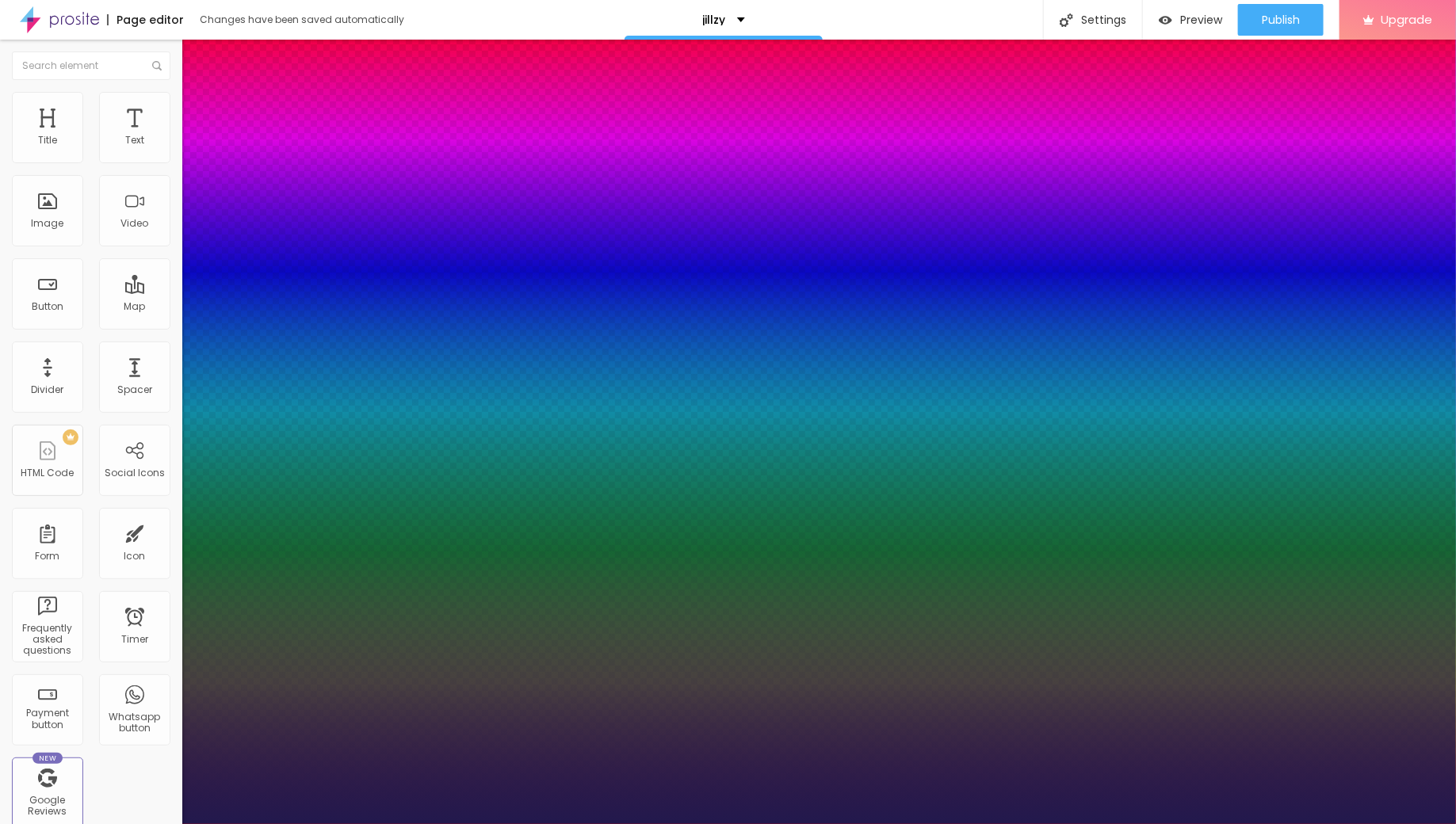
type input "33"
type input "1"
type input "32"
type input "1"
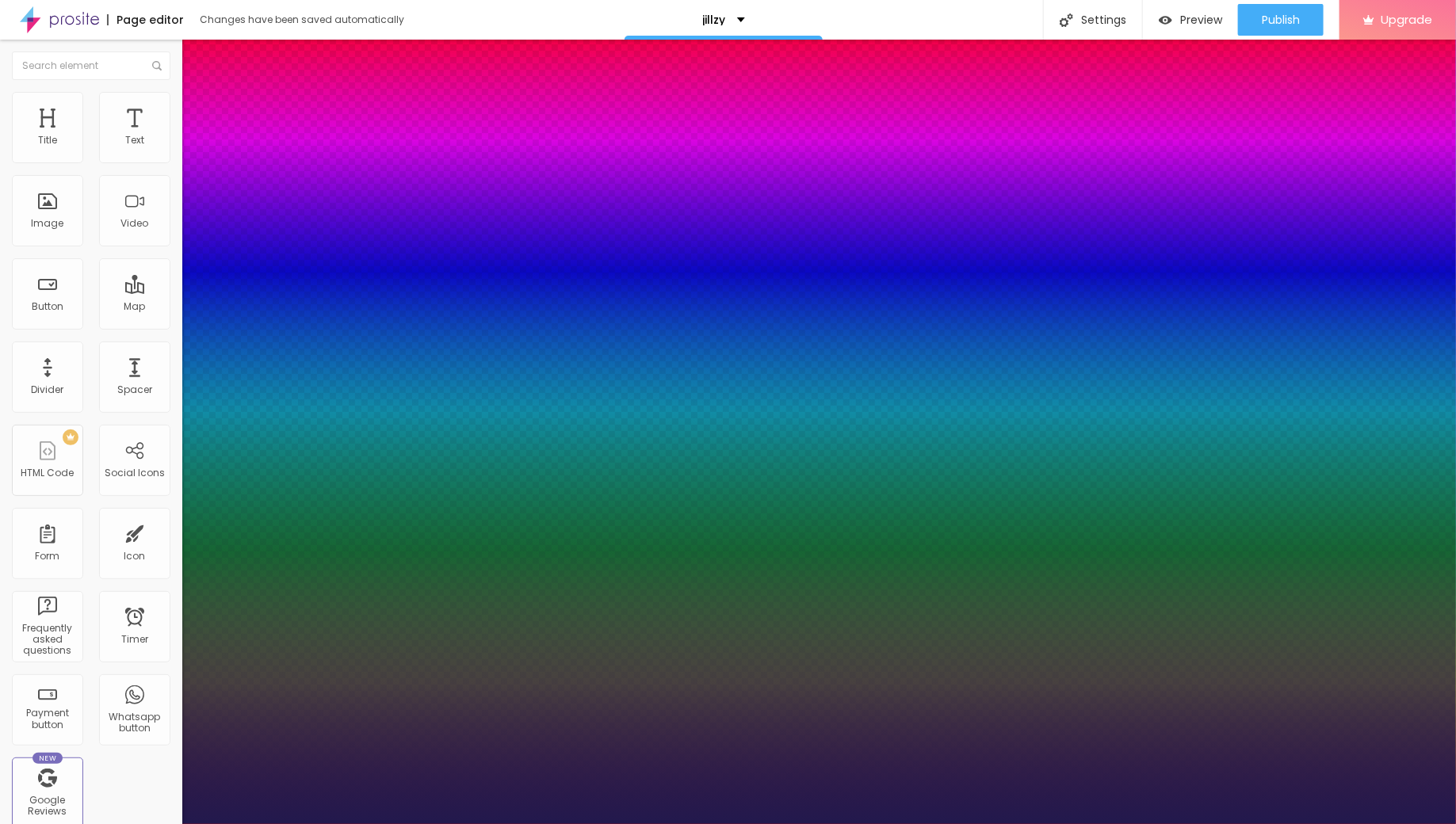
type input "31"
type input "1"
type input "30"
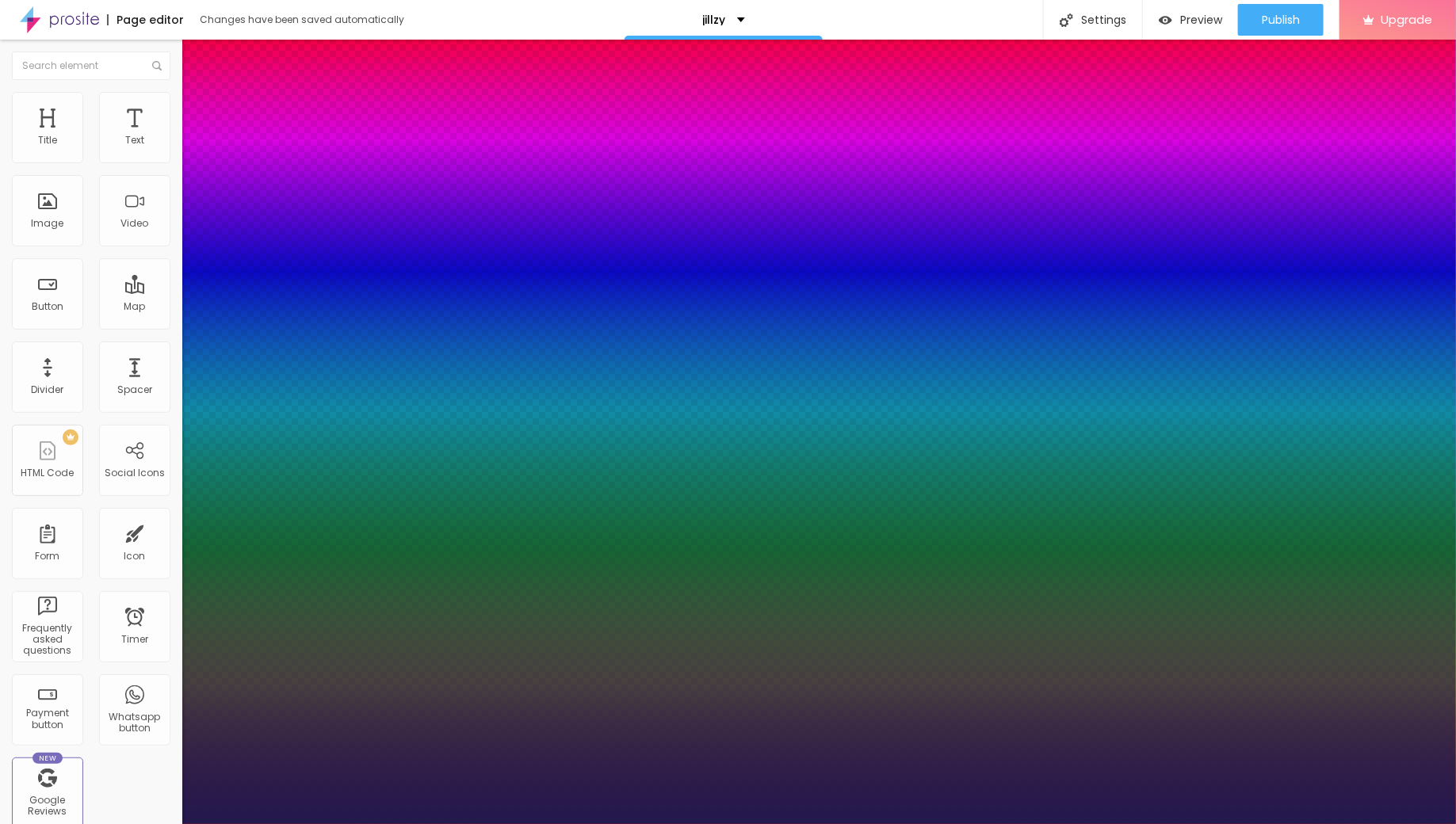
type input "1"
type input "29"
type input "1"
type input "30"
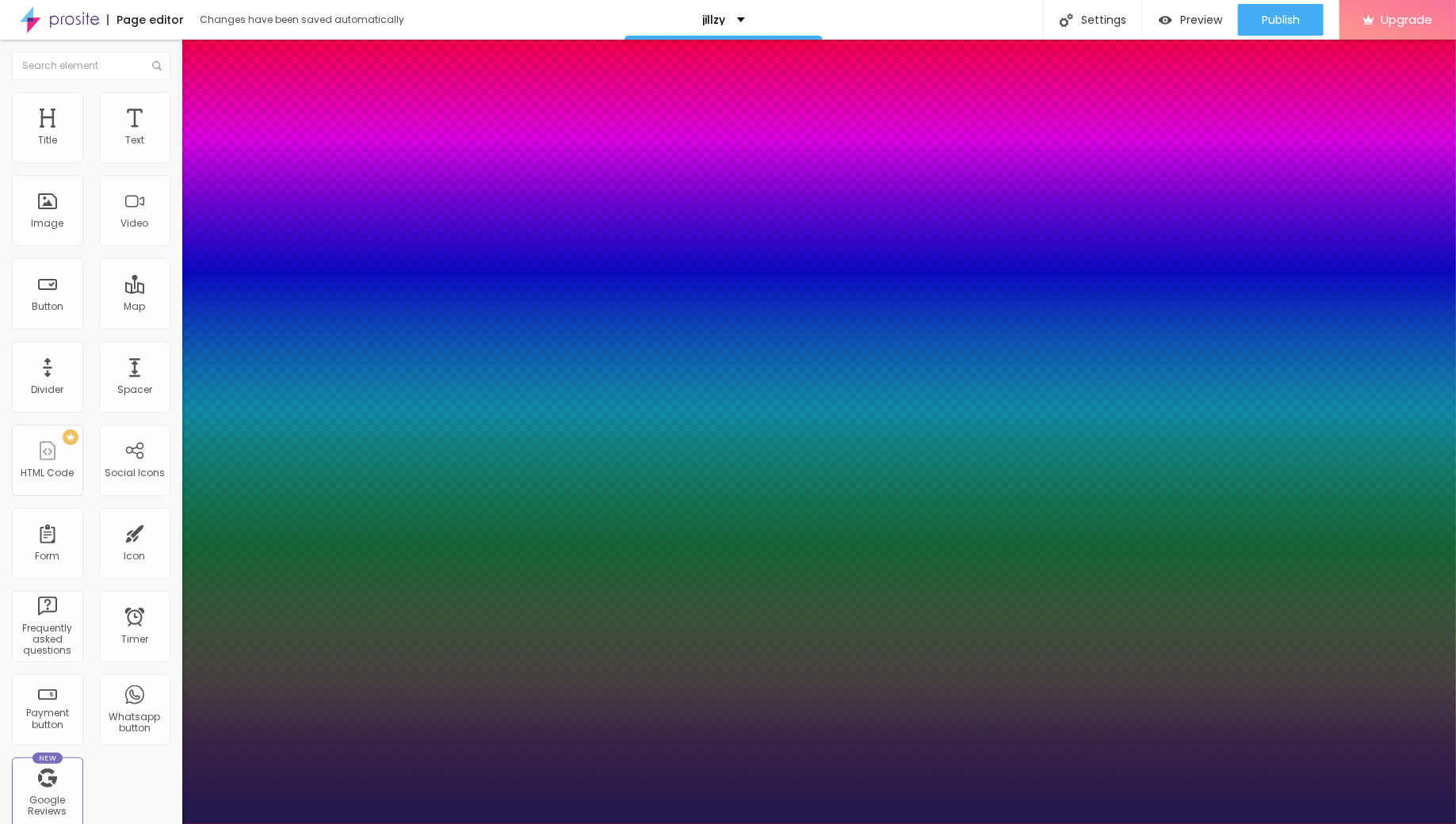
type input "30"
type input "1"
type input "31"
type input "1"
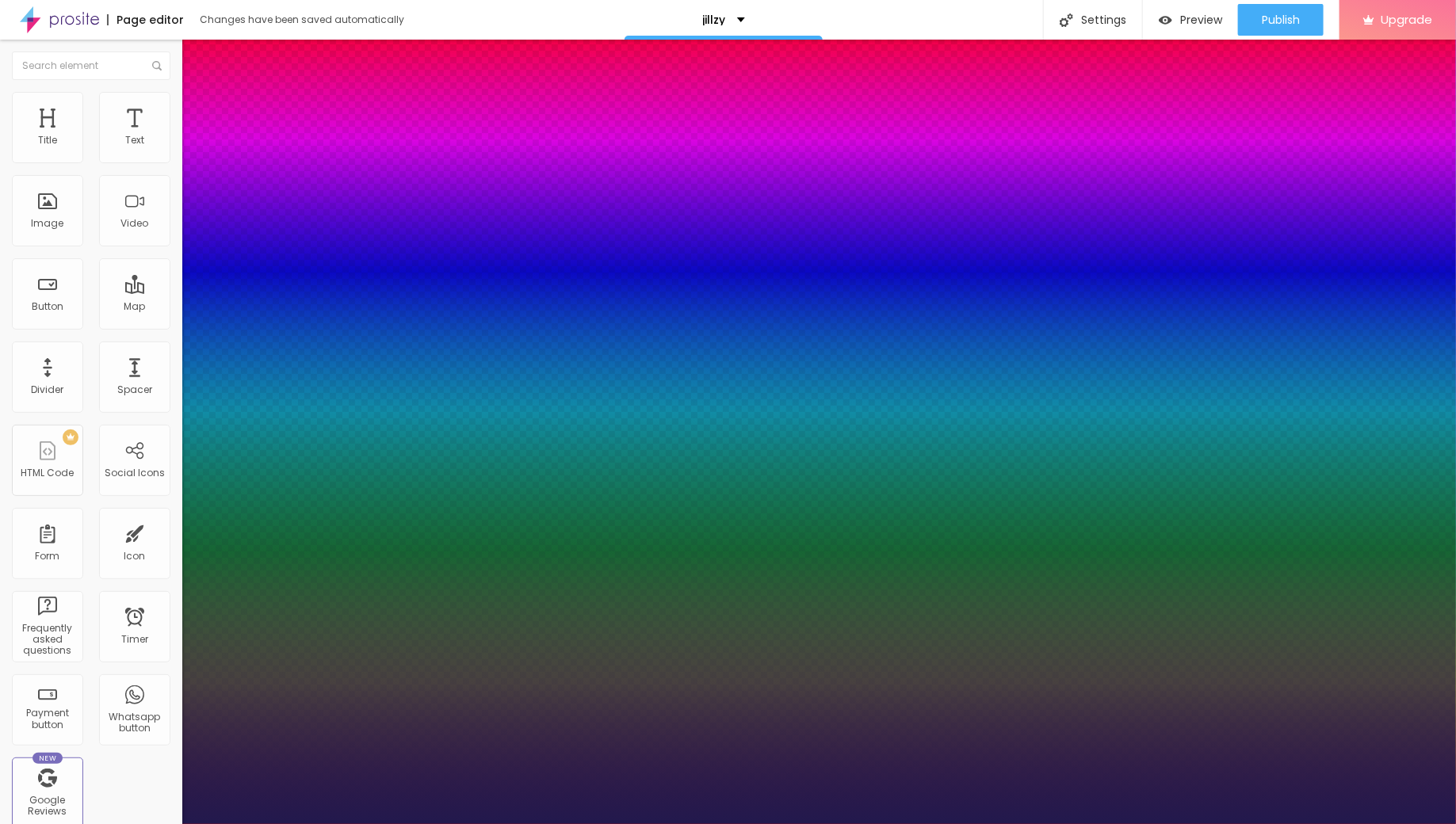
type input "32"
type input "1"
type input "33"
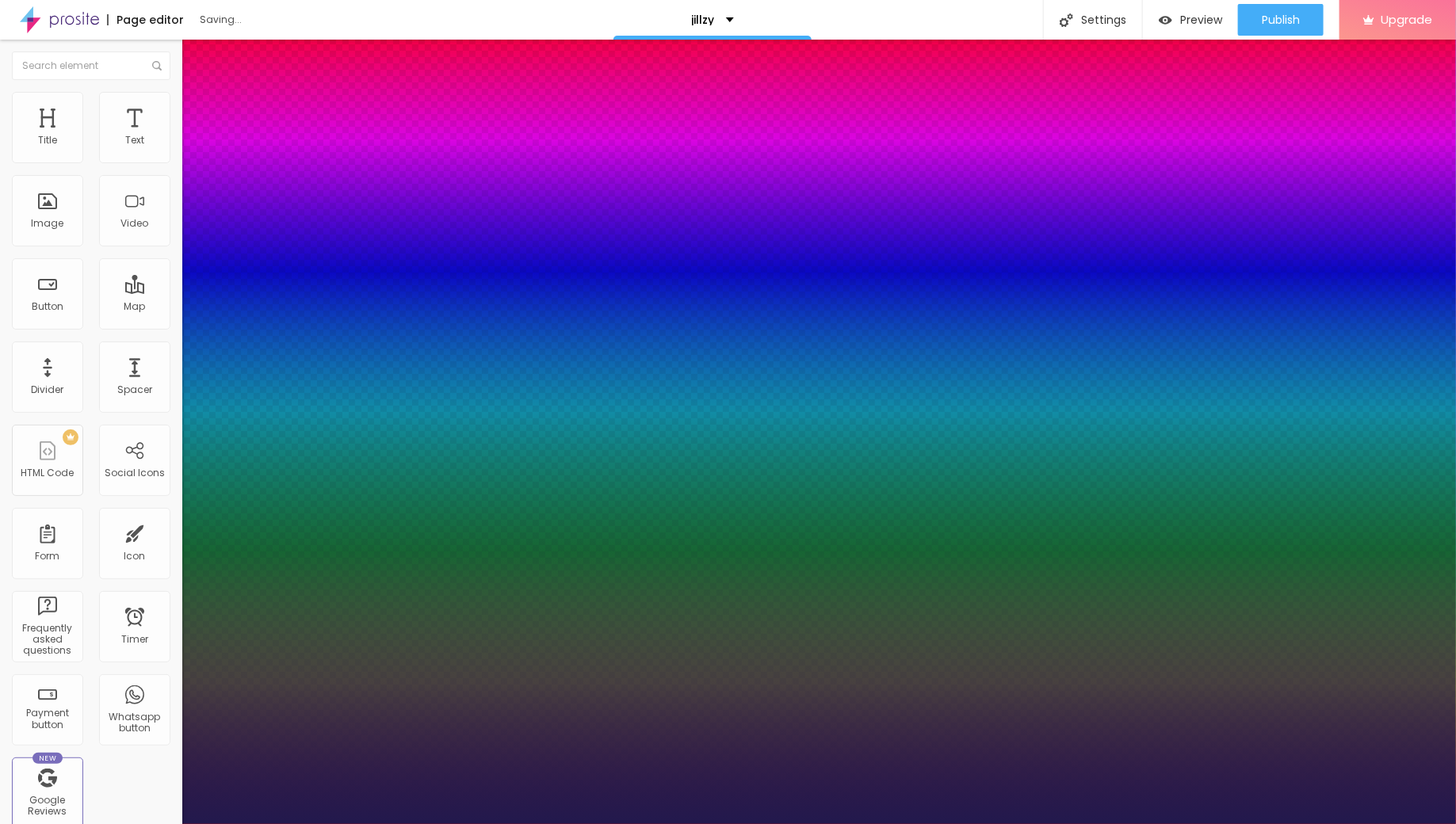
type input "1"
type input "33"
drag, startPoint x: 216, startPoint y: 266, endPoint x: 234, endPoint y: 268, distance: 18.1
click at [550, 659] on div at bounding box center [728, 824] width 1456 height 0
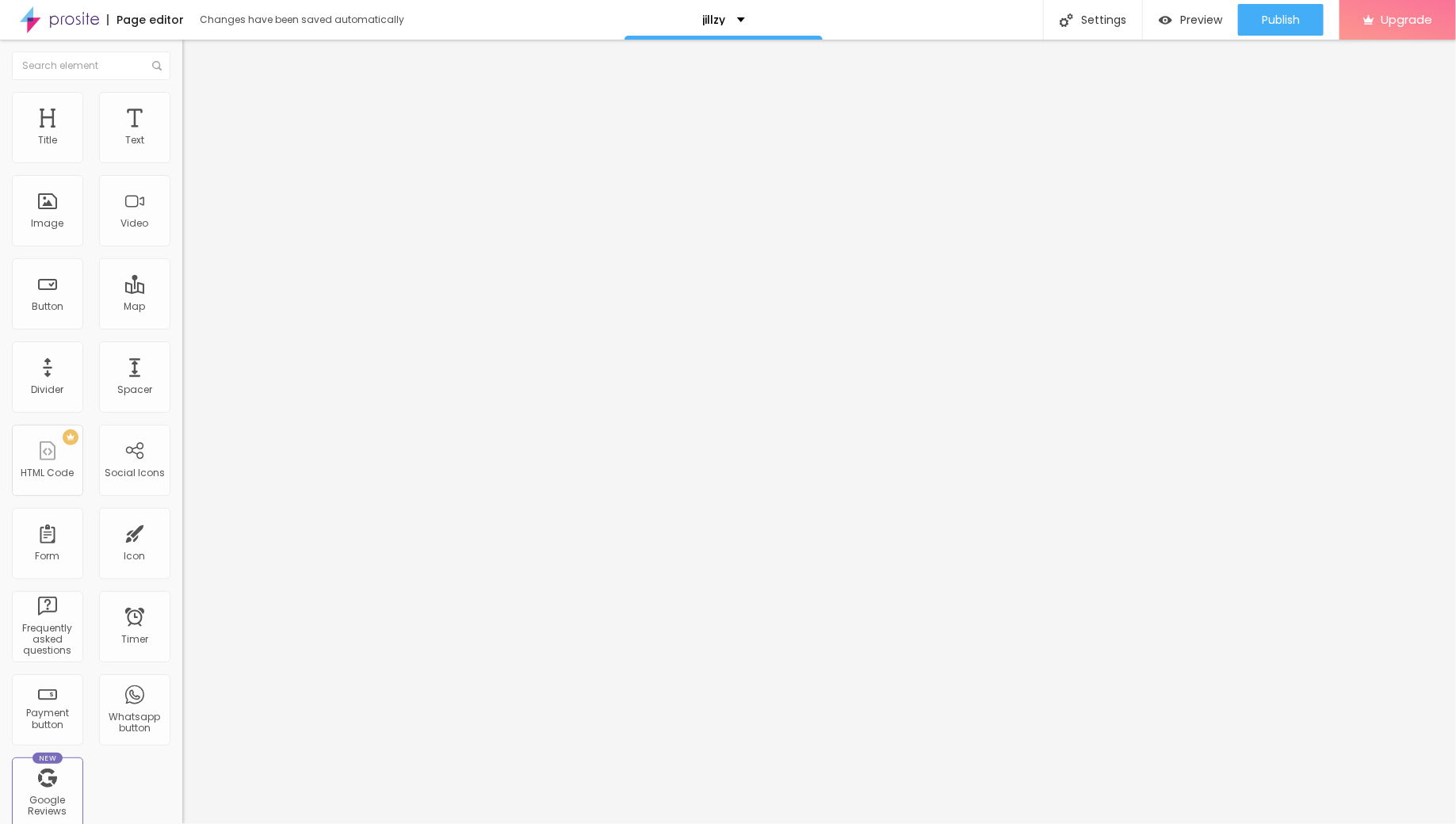
click at [194, 57] on div "Edit Text" at bounding box center [230, 58] width 72 height 13
drag, startPoint x: 102, startPoint y: 168, endPoint x: 0, endPoint y: 168, distance: 102.0
click at [182, 168] on div "Text Click me Align Size Default Small Default Big Link URL https:// Open in ne…" at bounding box center [273, 238] width 182 height 230
drag, startPoint x: 88, startPoint y: 174, endPoint x: 0, endPoint y: 173, distance: 88.0
click at [182, 173] on div "Text Click me Align Size Default Small Default Big Link URL https:// Open in ne…" at bounding box center [273, 238] width 182 height 230
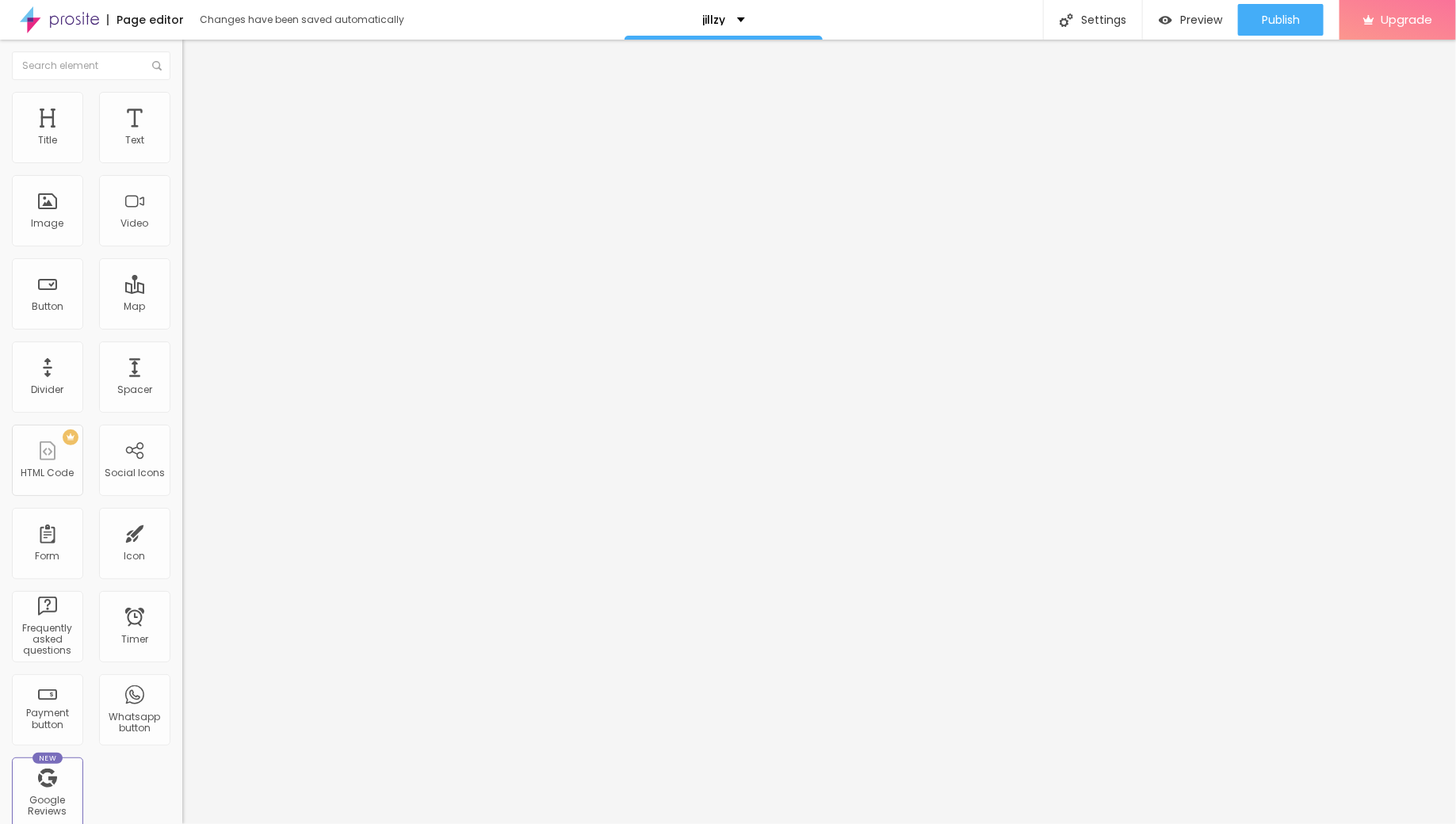
paste input "→ VIEW DOCUMENT HERE"
type input "→ VIEW DOCUMENT HERE"
drag, startPoint x: 74, startPoint y: 323, endPoint x: 0, endPoint y: 318, distance: 74.2
click at [182, 318] on div "Text → VIEW DOCUMENT HERE Align Size Default Small Default Big Link URL https:/…" at bounding box center [273, 238] width 182 height 230
click at [182, 327] on input "text" at bounding box center [277, 318] width 191 height 16
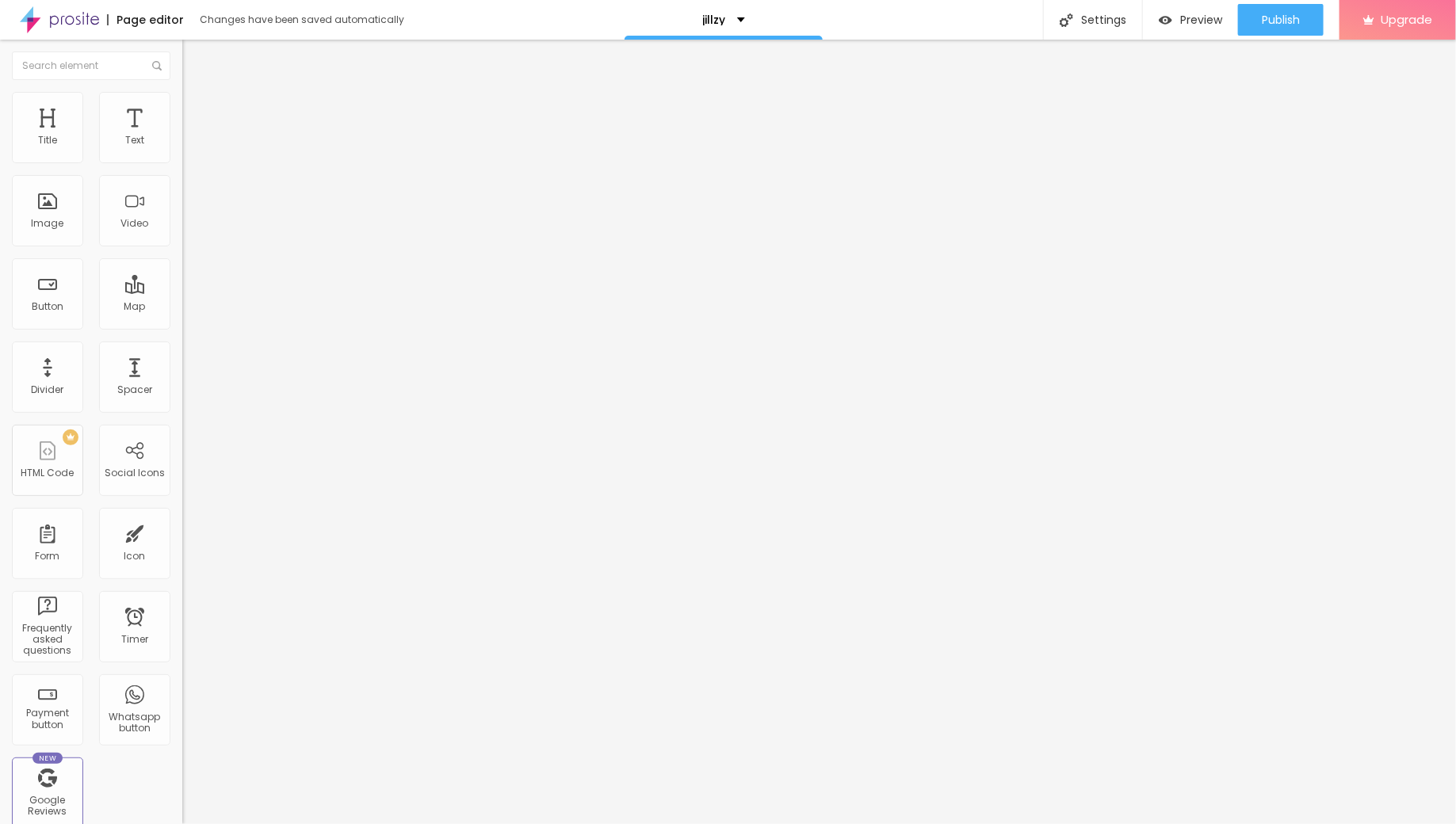
paste input "[URL][DOMAIN_NAME]"
type input "[URL][DOMAIN_NAME]"
click at [182, 346] on div at bounding box center [273, 346] width 182 height 0
click at [1164, 28] on div "Publish" at bounding box center [1281, 20] width 38 height 31
click at [1164, 9] on div "Preview" at bounding box center [1176, 20] width 64 height 31
